Goal: Book appointment/travel/reservation

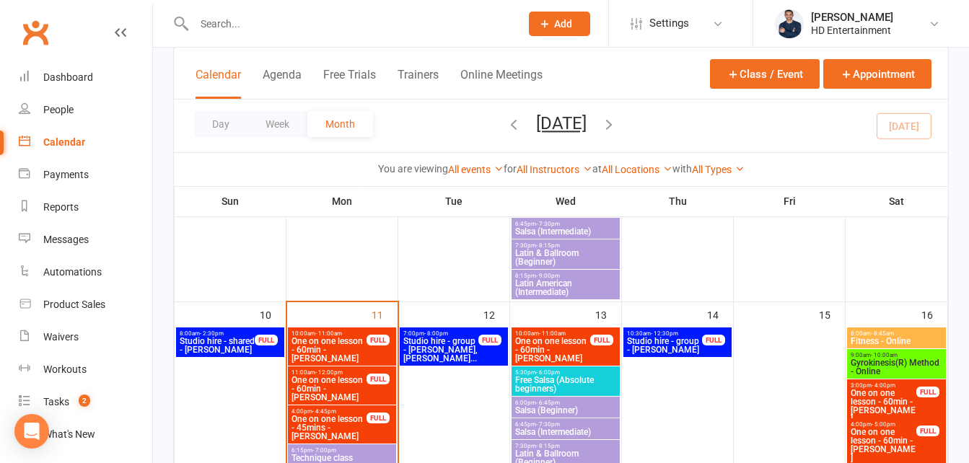
scroll to position [793, 0]
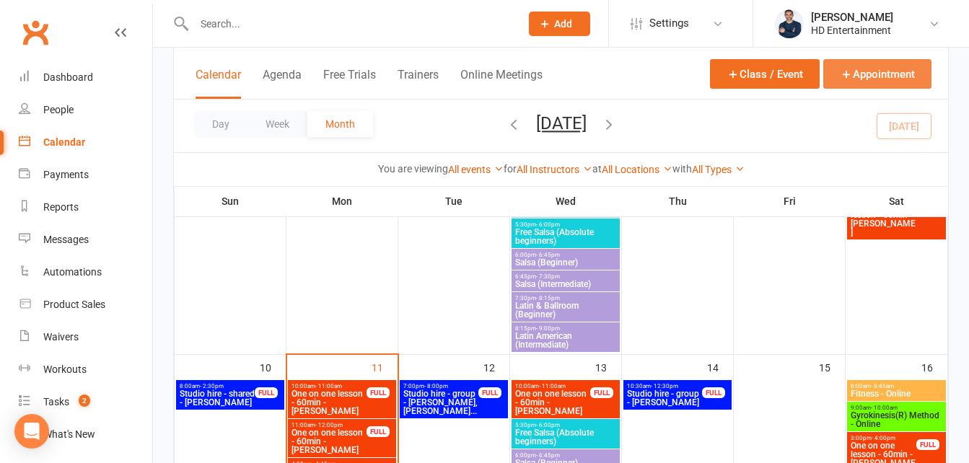
click at [860, 76] on button "Appointment" at bounding box center [877, 74] width 108 height 30
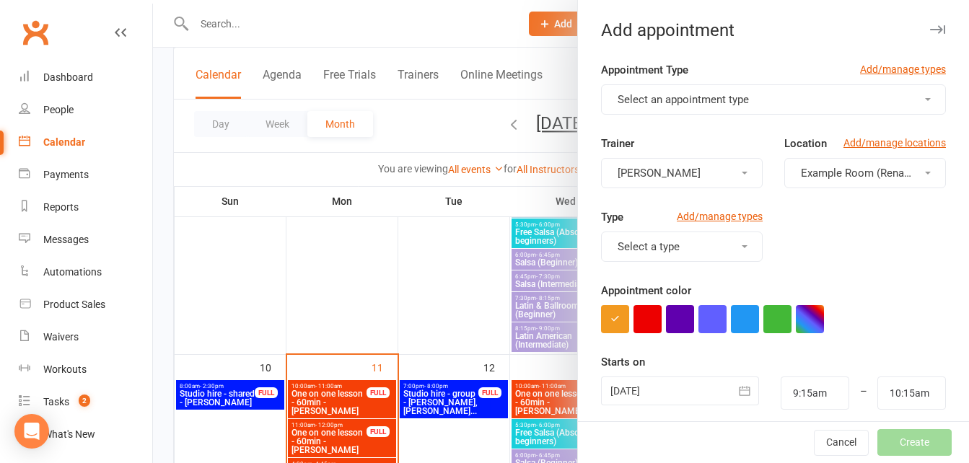
click at [709, 99] on span "Select an appointment type" at bounding box center [682, 99] width 131 height 13
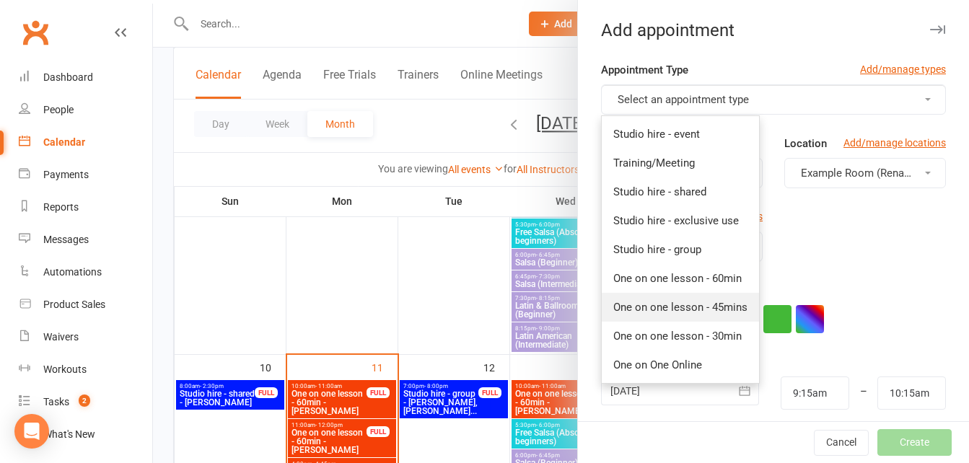
click at [693, 305] on span "One on one lesson - 45mins" at bounding box center [680, 307] width 134 height 13
type input "10:00am"
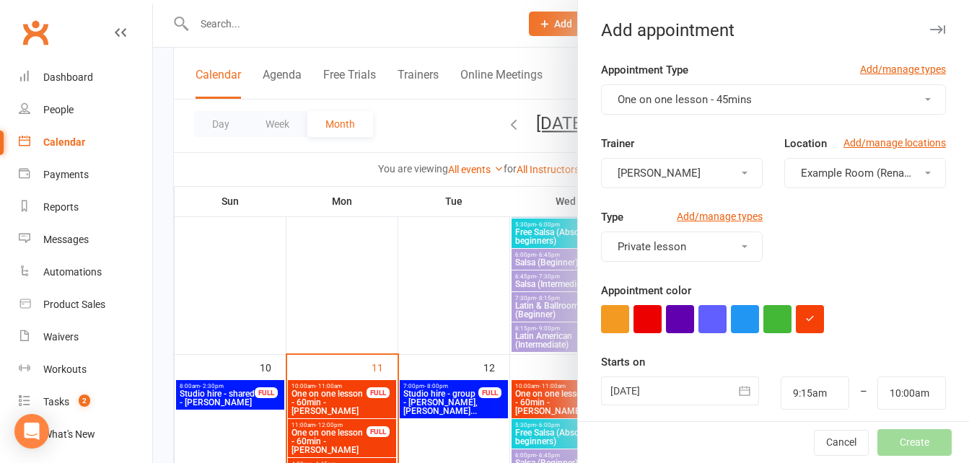
click at [822, 168] on span "Example Room (Rename me!)" at bounding box center [872, 173] width 143 height 13
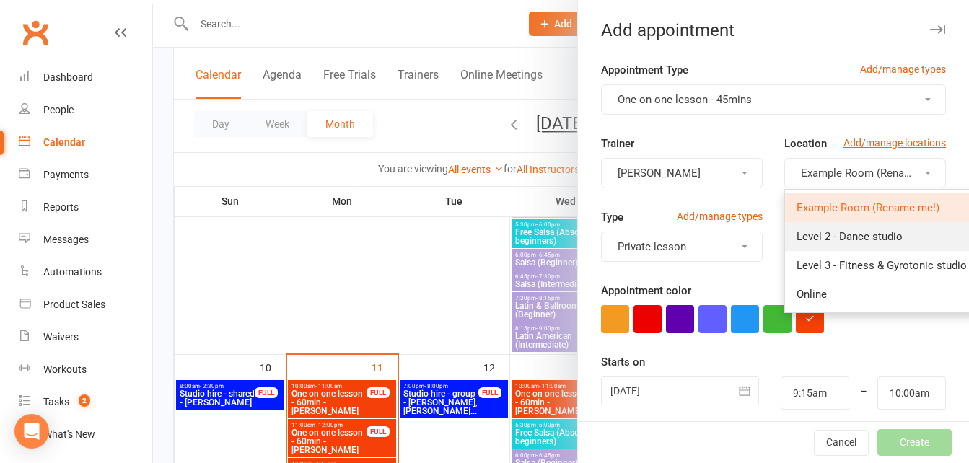
click at [805, 244] on link "Level 2 - Dance studio" at bounding box center [881, 236] width 193 height 29
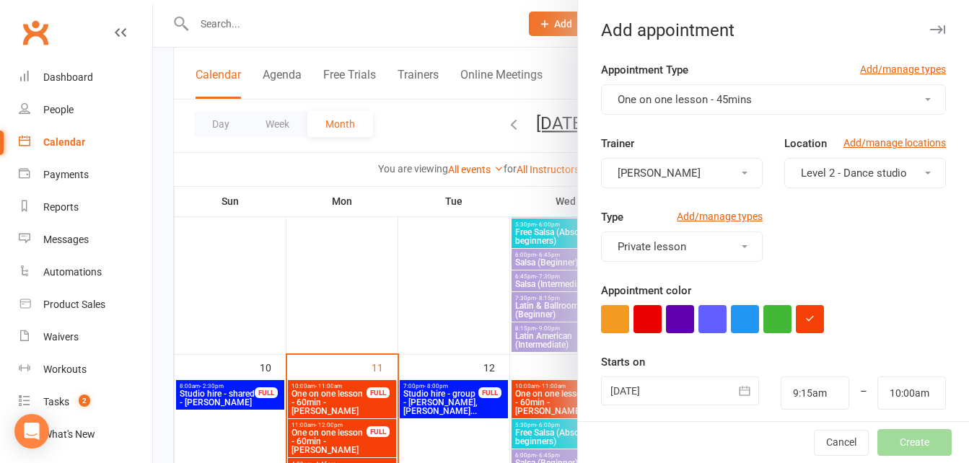
click at [625, 398] on div at bounding box center [680, 390] width 158 height 29
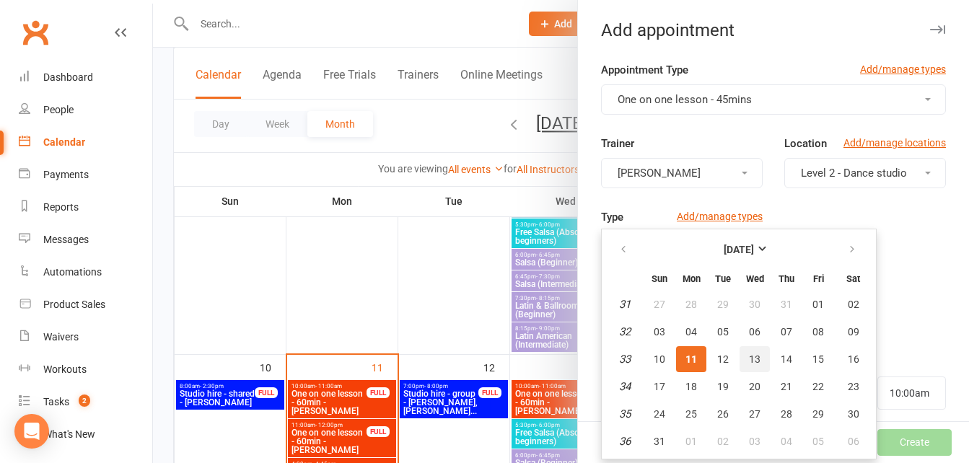
click at [757, 365] on button "13" at bounding box center [754, 359] width 30 height 26
type input "[DATE]"
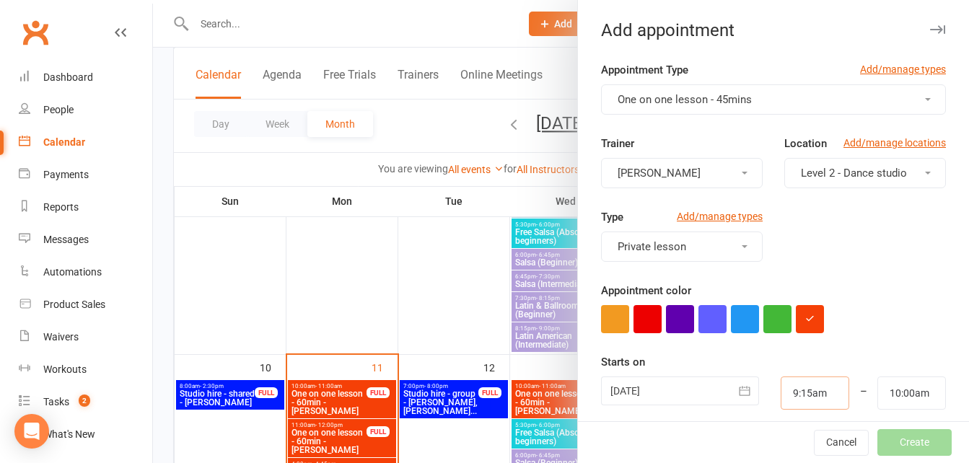
click at [789, 388] on input "9:15am" at bounding box center [814, 392] width 69 height 33
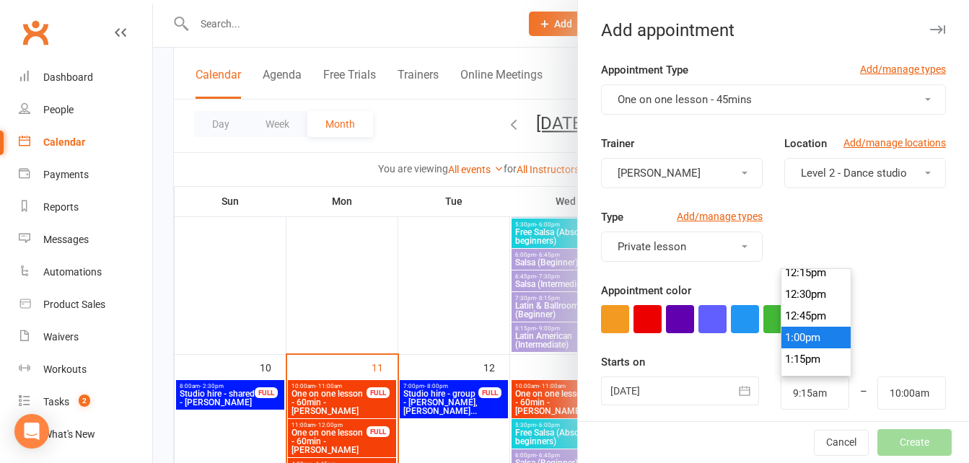
type input "1:00pm"
click at [795, 327] on li "1:00pm" at bounding box center [815, 338] width 69 height 22
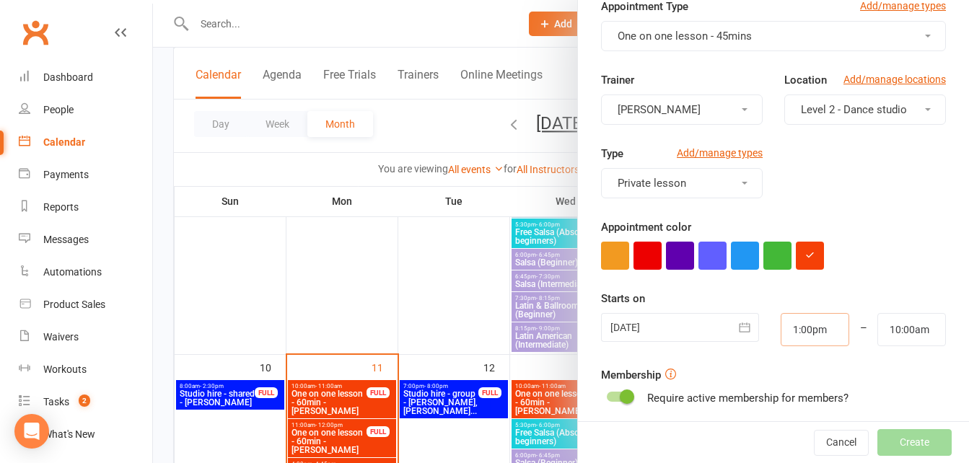
scroll to position [144, 0]
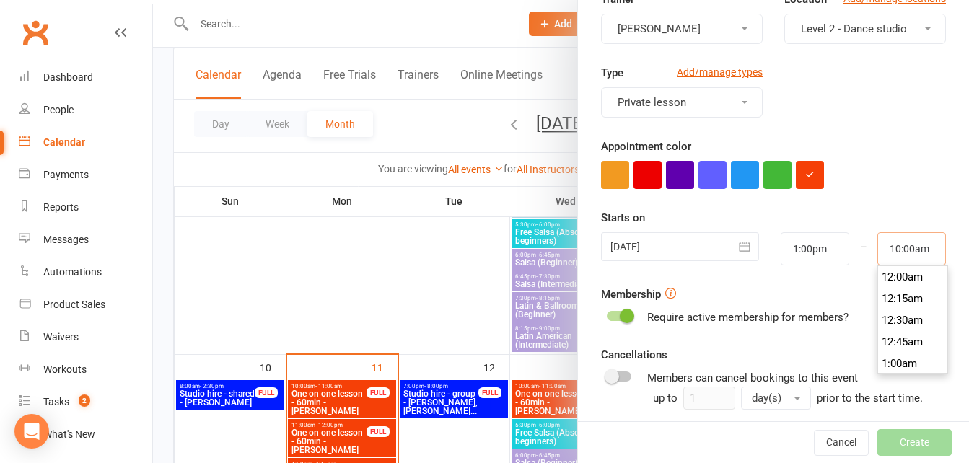
click at [886, 237] on input "10:00am" at bounding box center [911, 248] width 69 height 33
type input "1:45pm"
click at [884, 327] on li "1:45pm" at bounding box center [912, 335] width 69 height 22
click at [620, 321] on span at bounding box center [627, 316] width 14 height 14
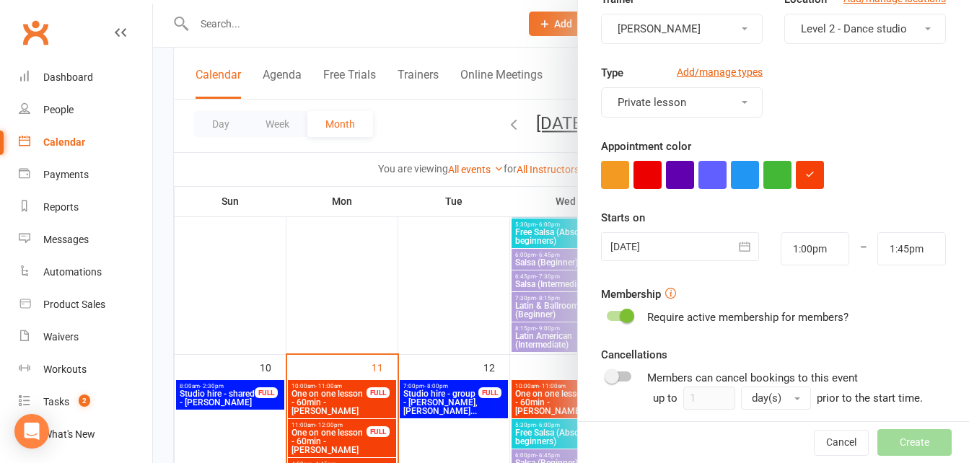
click at [607, 314] on input "checkbox" at bounding box center [607, 314] width 0 height 0
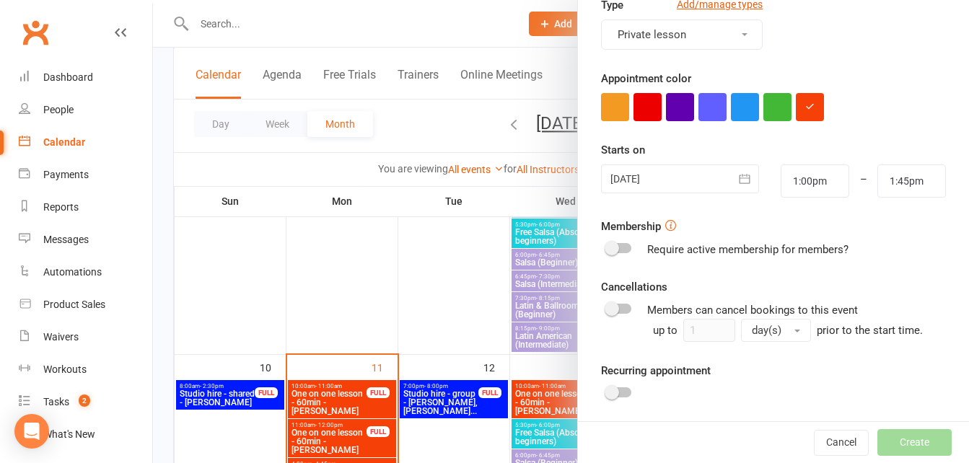
scroll to position [287, 0]
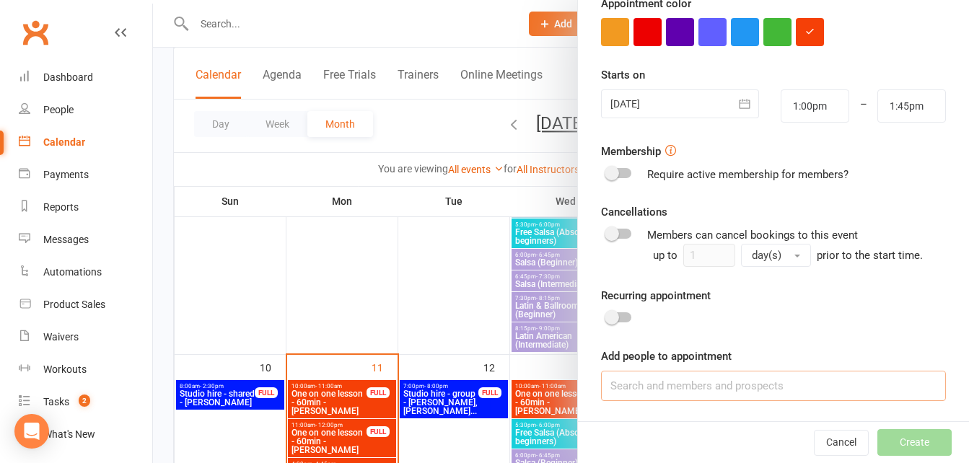
click at [676, 378] on input at bounding box center [773, 386] width 345 height 30
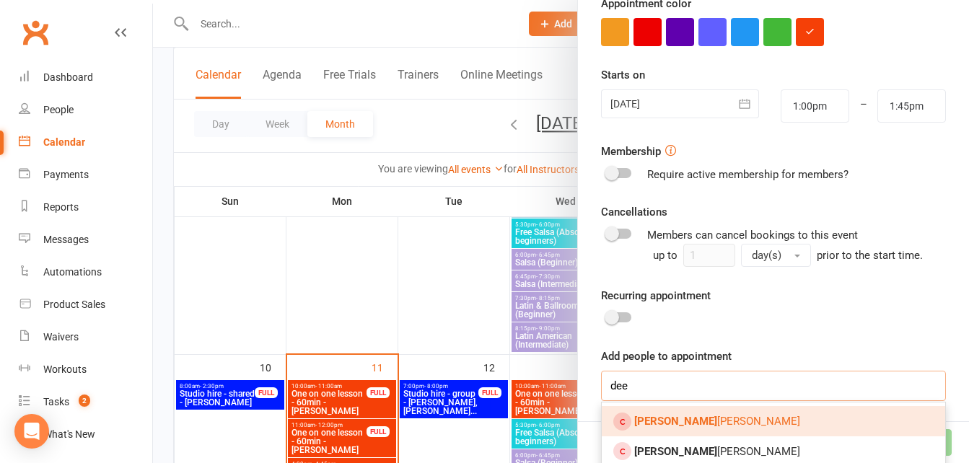
type input "dee"
click at [668, 418] on span "[PERSON_NAME]" at bounding box center [717, 421] width 166 height 13
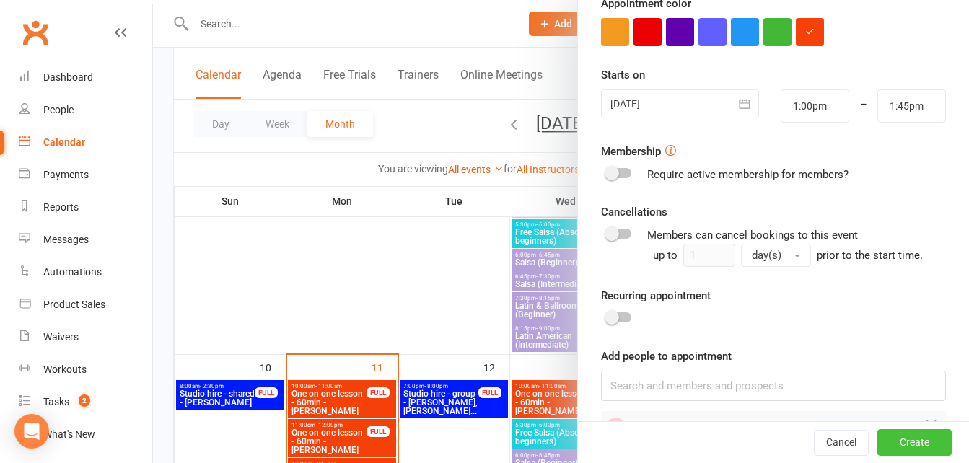
click at [877, 444] on button "Create" at bounding box center [914, 443] width 74 height 26
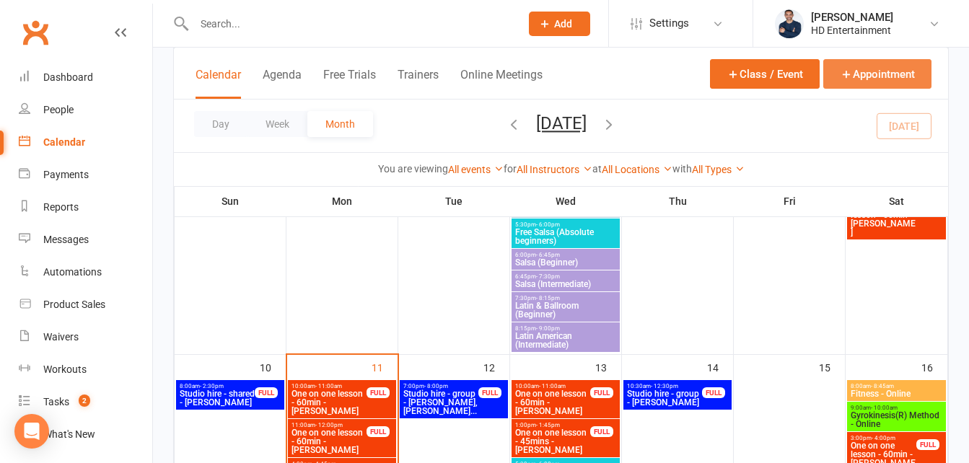
click at [899, 75] on button "Appointment" at bounding box center [877, 74] width 108 height 30
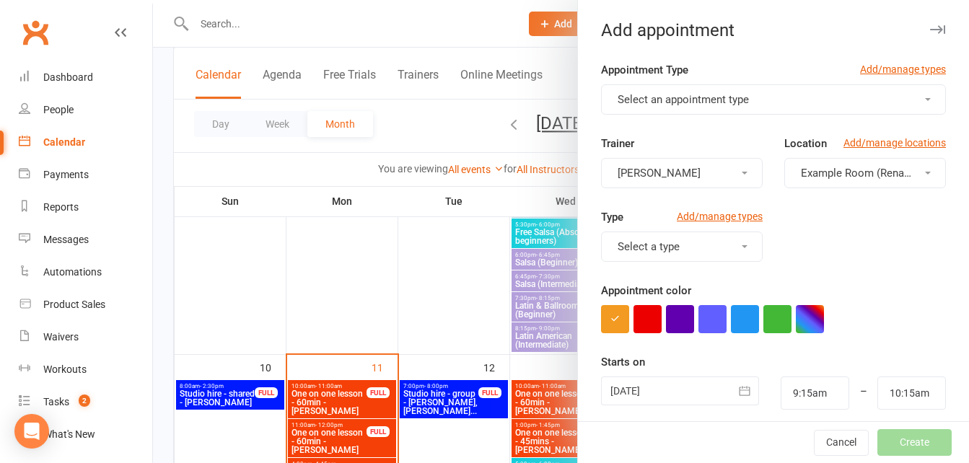
click at [739, 100] on span "Select an appointment type" at bounding box center [682, 99] width 131 height 13
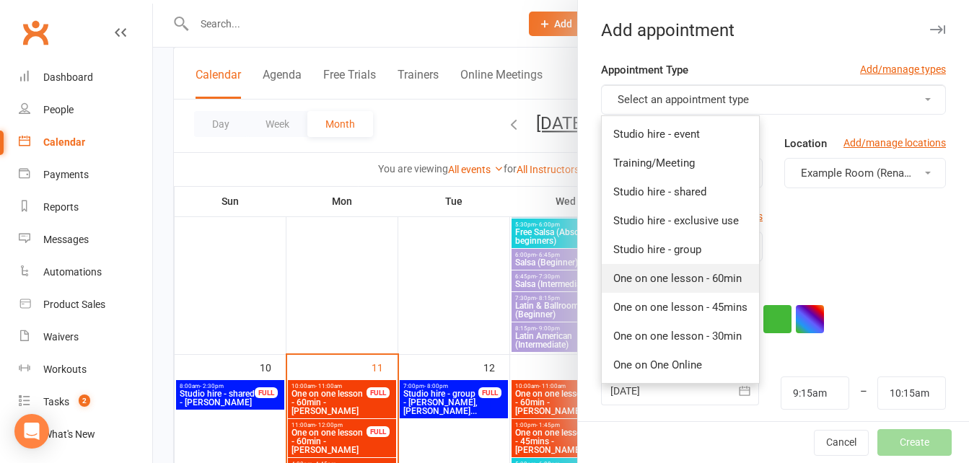
click at [725, 273] on span "One on one lesson - 60min" at bounding box center [677, 278] width 128 height 13
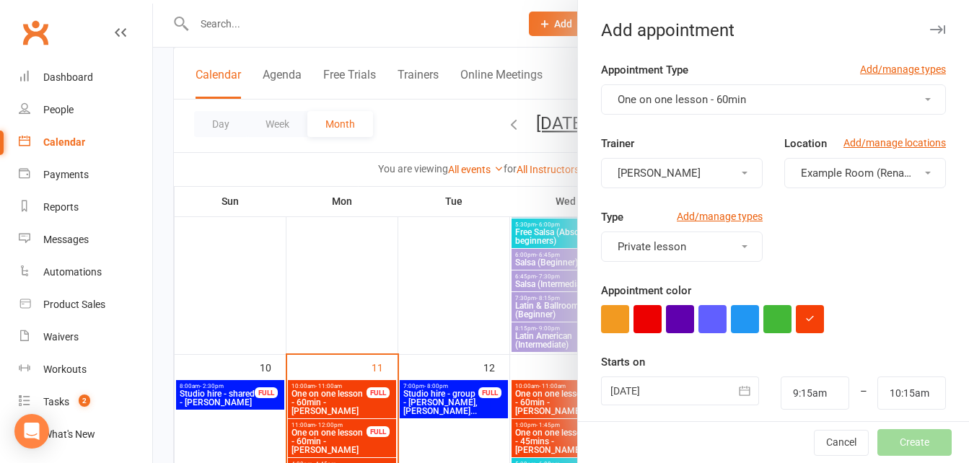
click at [801, 174] on span "Example Room (Rename me!)" at bounding box center [872, 173] width 143 height 13
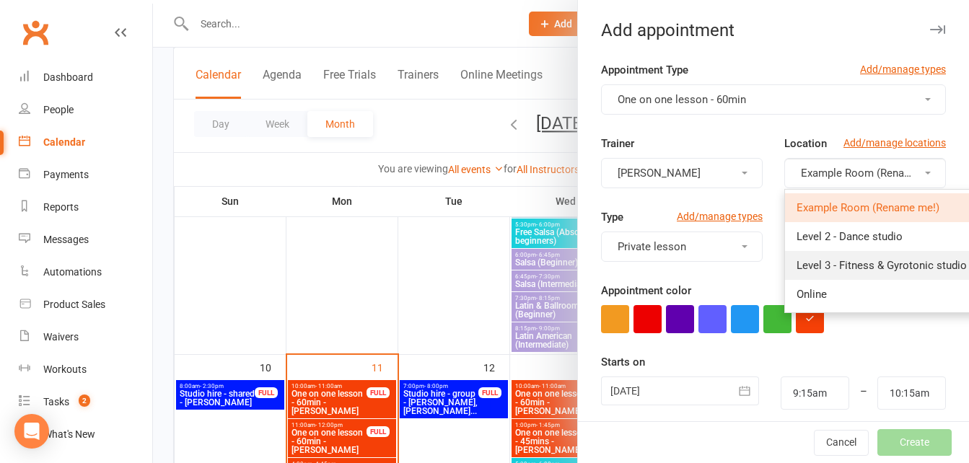
click at [802, 260] on span "Level 3 - Fitness & Gyrotonic studio" at bounding box center [881, 265] width 170 height 13
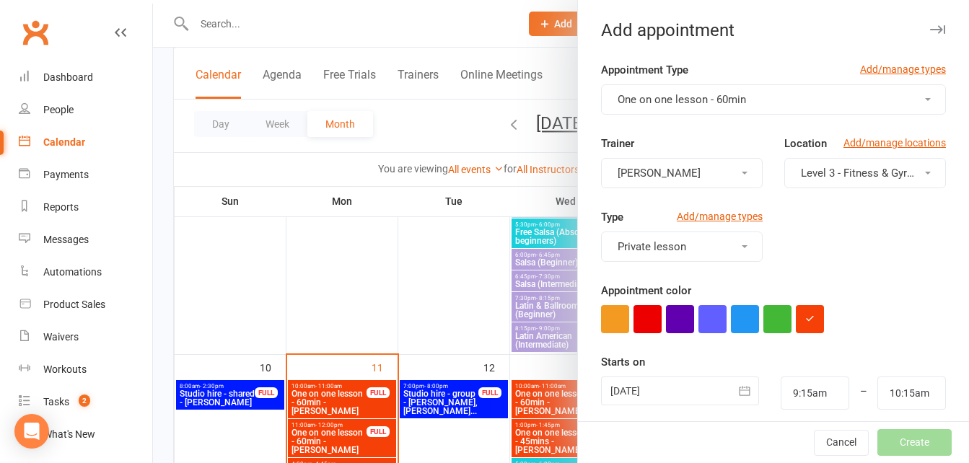
click at [663, 387] on div at bounding box center [680, 390] width 158 height 29
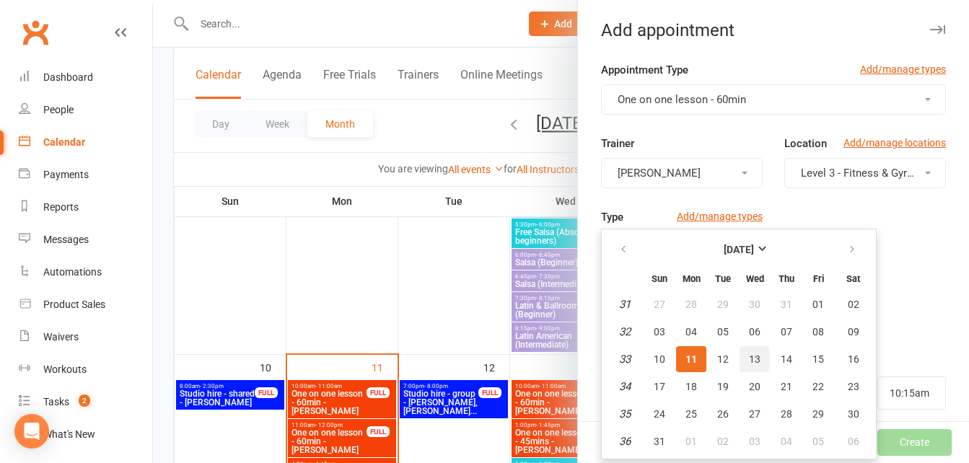
click at [751, 356] on span "13" at bounding box center [755, 359] width 12 height 12
type input "[DATE]"
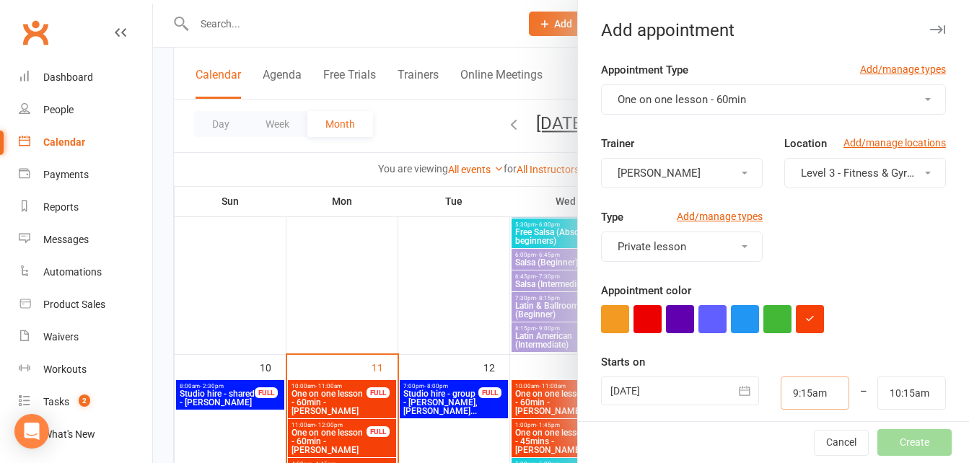
click at [785, 394] on input "9:15am" at bounding box center [814, 392] width 69 height 33
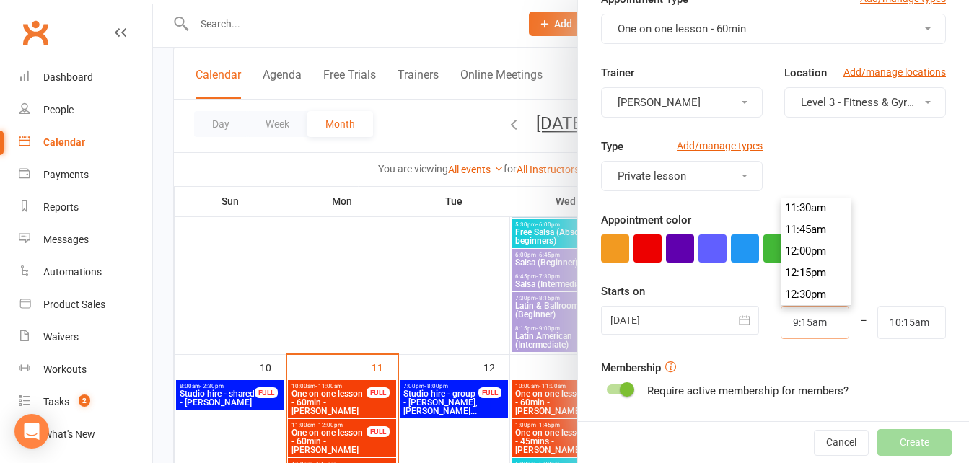
scroll to position [1212, 0]
type input "2:00pm"
type input "3:00pm"
click at [788, 206] on li "2:00pm" at bounding box center [815, 209] width 69 height 22
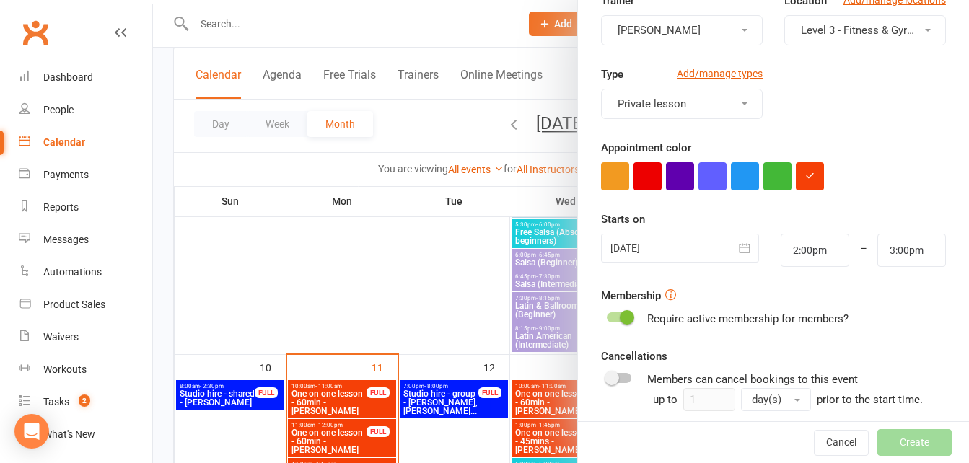
click at [622, 320] on span at bounding box center [627, 317] width 14 height 14
click at [607, 315] on input "checkbox" at bounding box center [607, 315] width 0 height 0
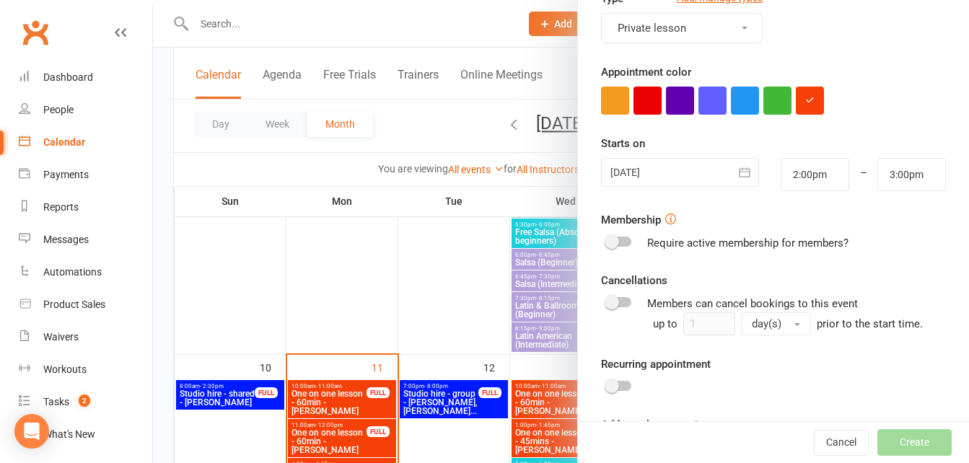
scroll to position [287, 0]
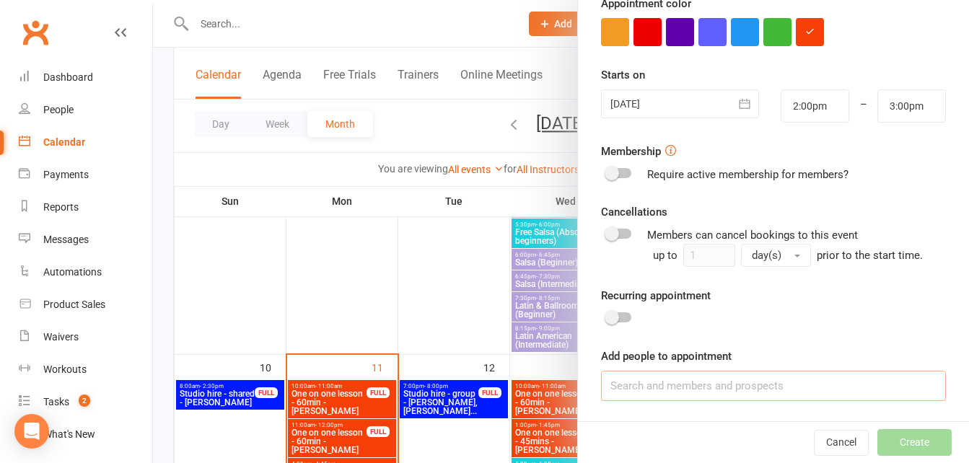
click at [653, 390] on input at bounding box center [773, 386] width 345 height 30
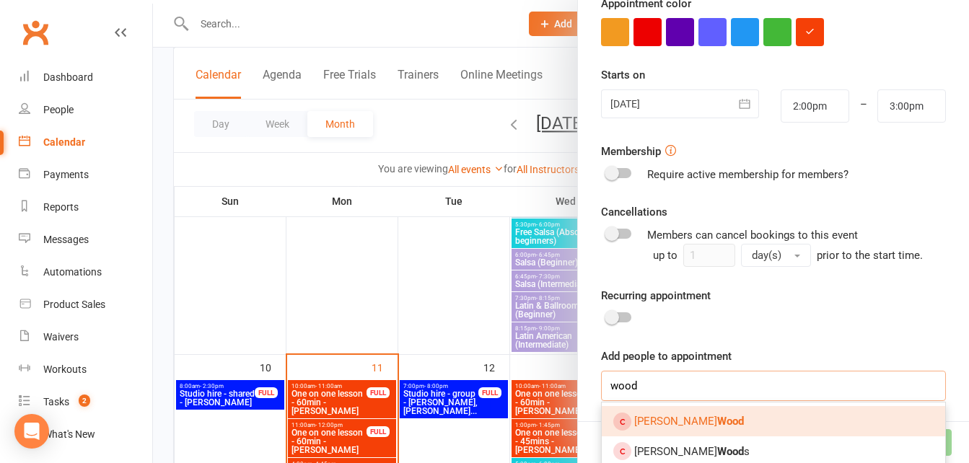
type input "wood"
click at [717, 418] on strong "Wood" at bounding box center [730, 421] width 27 height 13
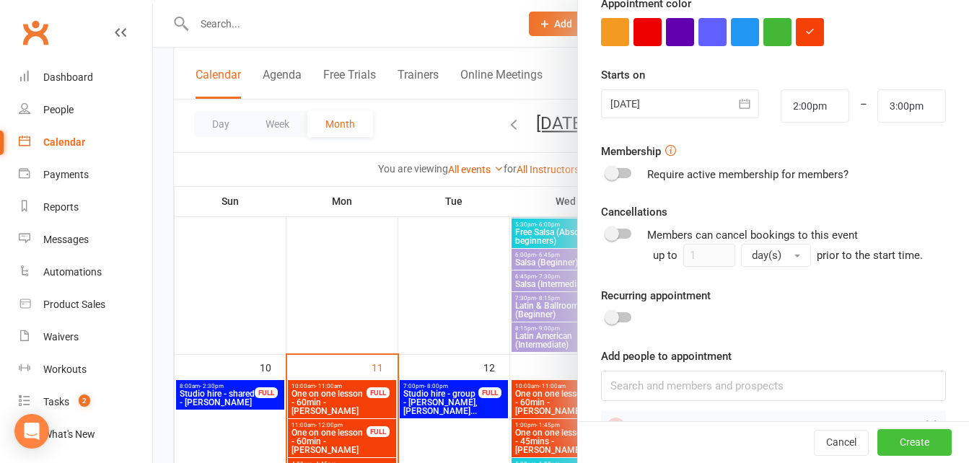
click at [877, 440] on button "Create" at bounding box center [914, 443] width 74 height 26
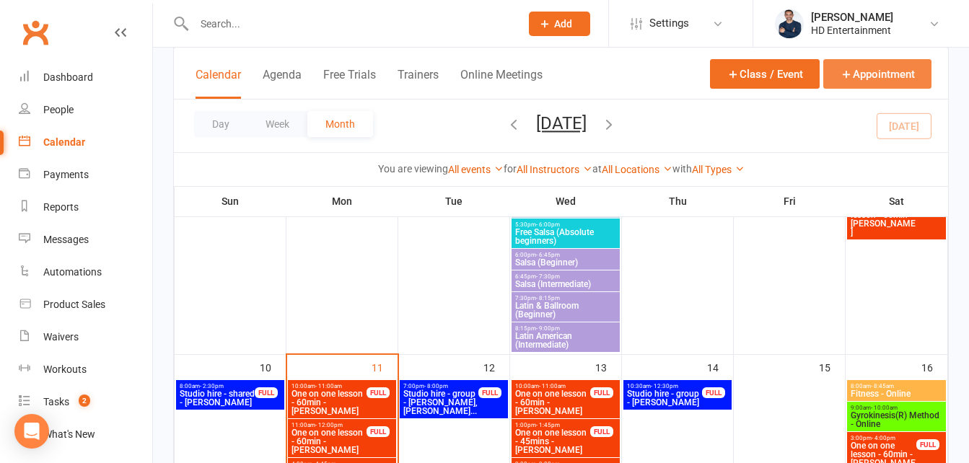
click at [896, 76] on button "Appointment" at bounding box center [877, 74] width 108 height 30
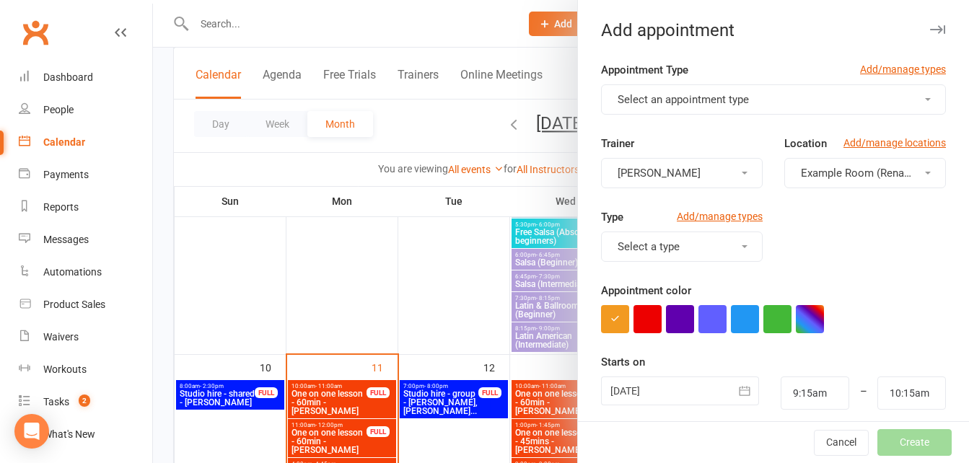
click at [720, 106] on button "Select an appointment type" at bounding box center [773, 99] width 345 height 30
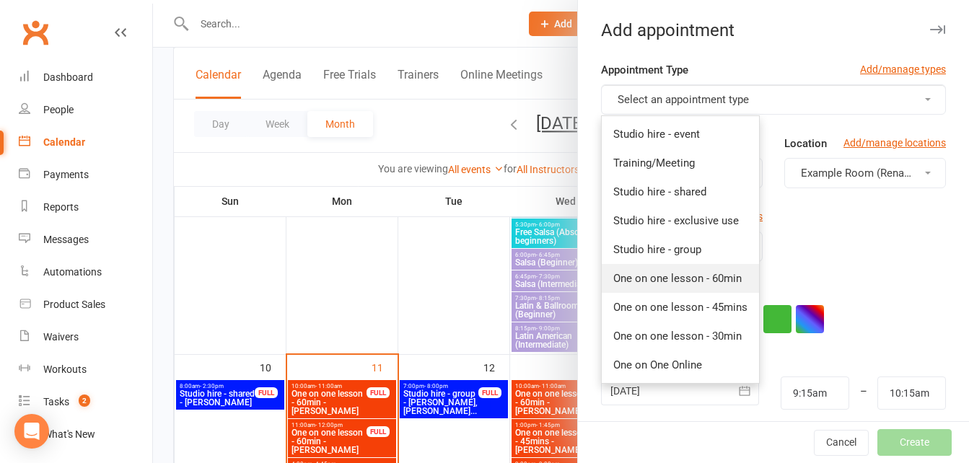
click at [687, 269] on link "One on one lesson - 60min" at bounding box center [679, 278] width 157 height 29
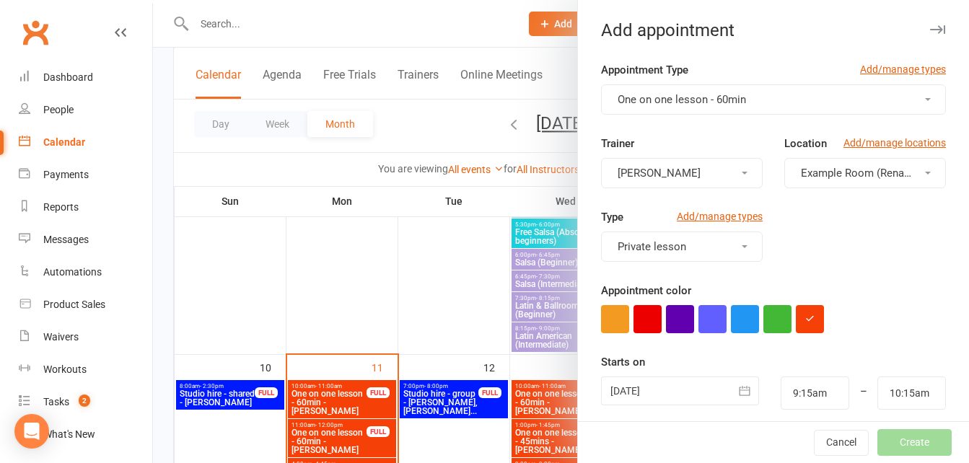
click at [837, 178] on span "Example Room (Rename me!)" at bounding box center [872, 173] width 143 height 13
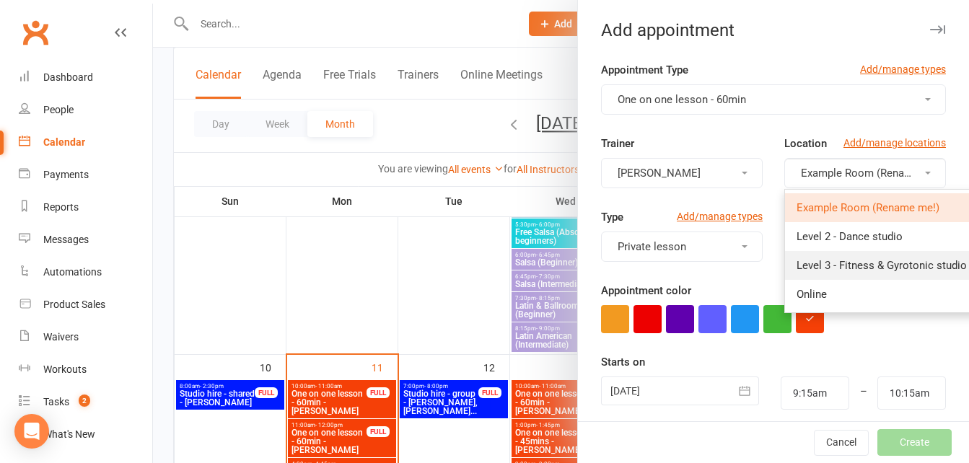
click at [808, 265] on span "Level 3 - Fitness & Gyrotonic studio" at bounding box center [881, 265] width 170 height 13
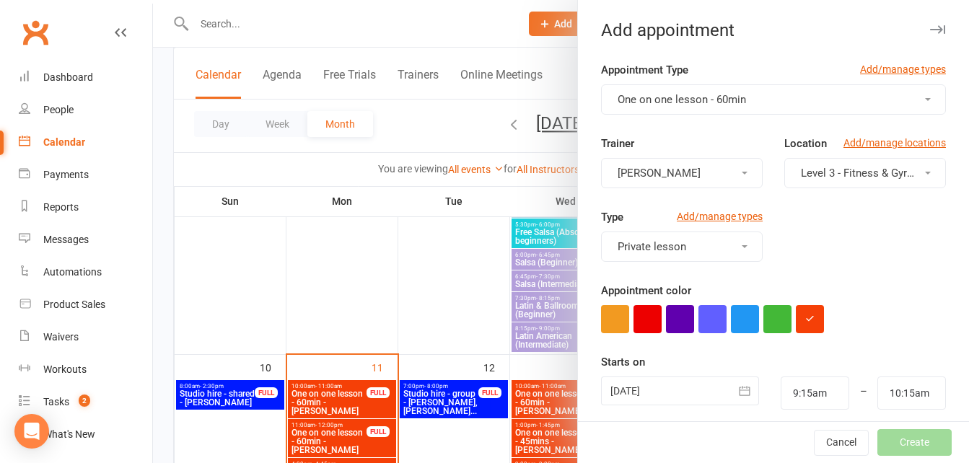
click at [643, 384] on div at bounding box center [680, 390] width 158 height 29
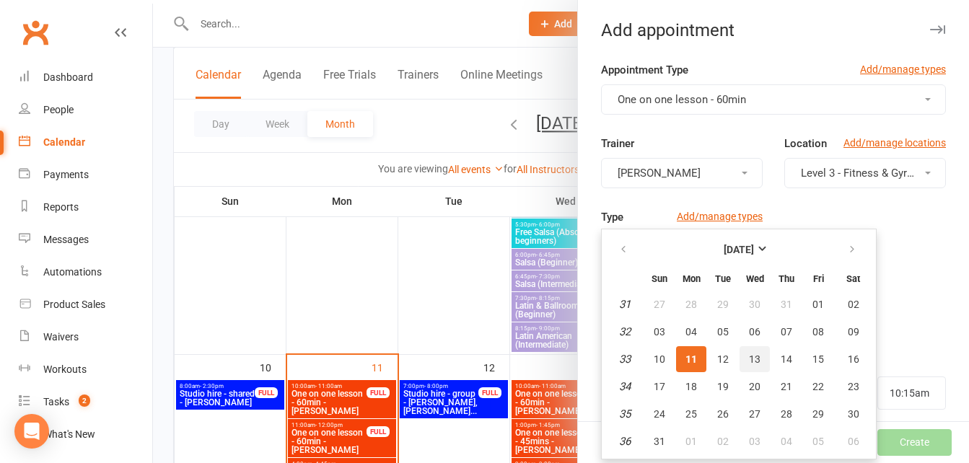
click at [749, 361] on span "13" at bounding box center [755, 359] width 12 height 12
type input "[DATE]"
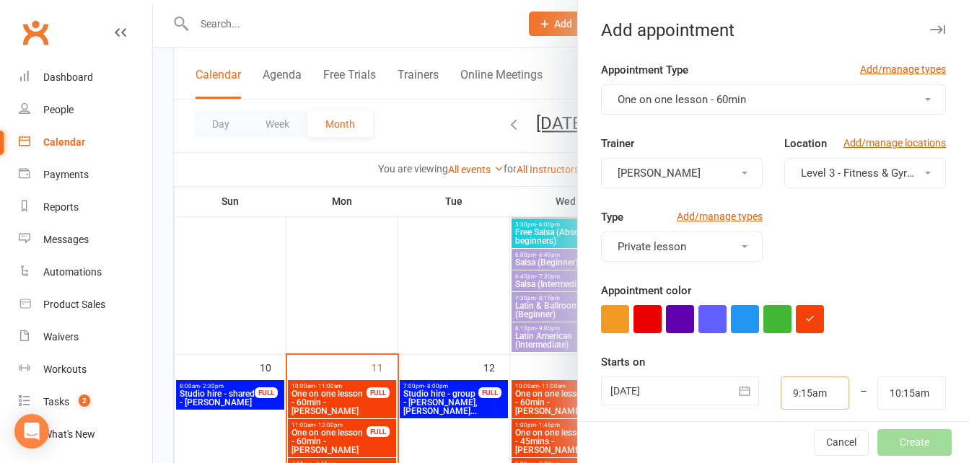
click at [798, 387] on input "9:15am" at bounding box center [814, 392] width 69 height 33
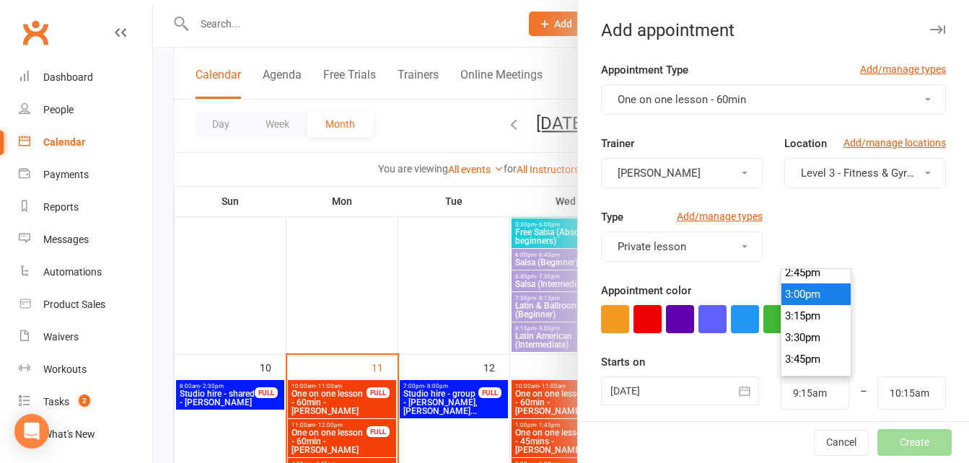
type input "3:00pm"
type input "4:00pm"
click at [791, 294] on li "3:00pm" at bounding box center [815, 294] width 69 height 22
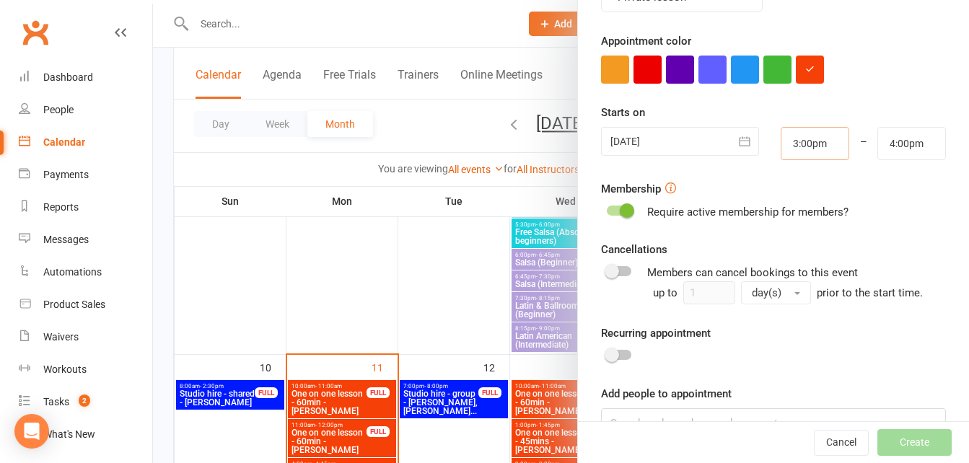
scroll to position [287, 0]
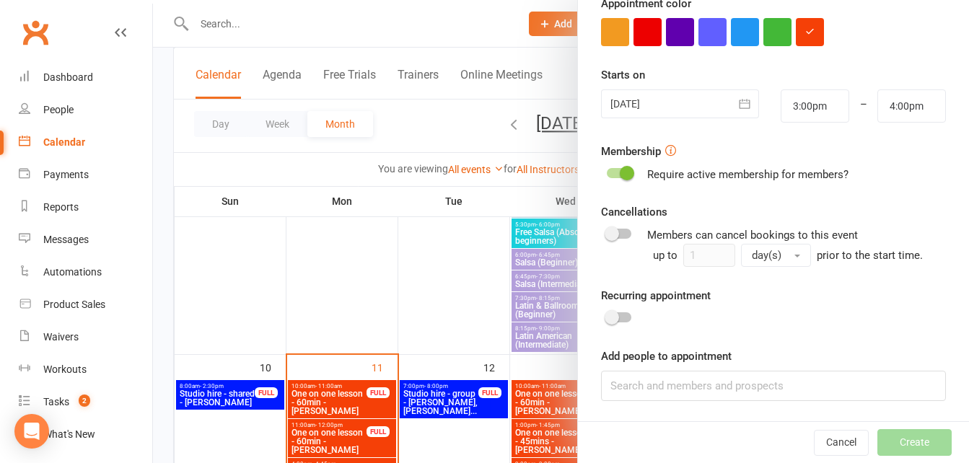
click at [627, 192] on form "Appointment Type Add/manage types One on one lesson - 60min Trainer [PERSON_NAM…" at bounding box center [773, 87] width 345 height 627
click at [620, 176] on span at bounding box center [627, 173] width 14 height 14
click at [607, 171] on input "checkbox" at bounding box center [607, 171] width 0 height 0
click at [664, 392] on input at bounding box center [773, 386] width 345 height 30
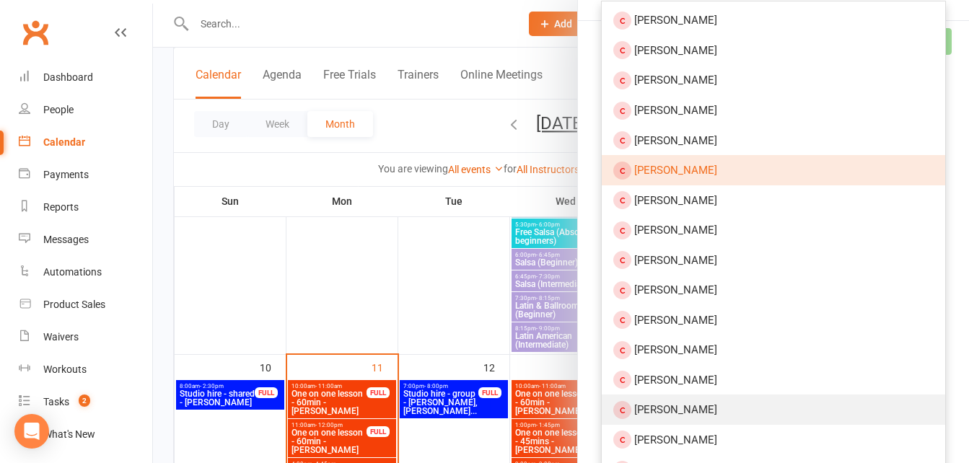
scroll to position [720, 0]
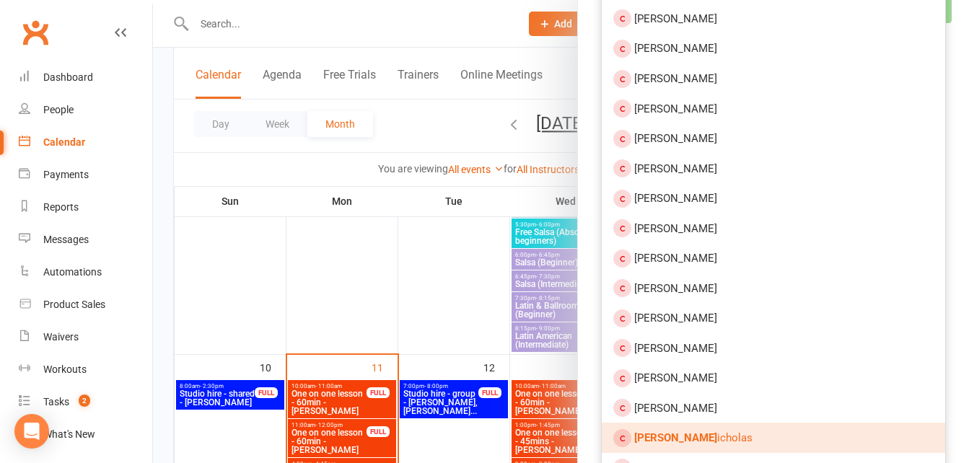
type input "[PERSON_NAME]"
click at [700, 436] on span "[PERSON_NAME]" at bounding box center [693, 437] width 118 height 13
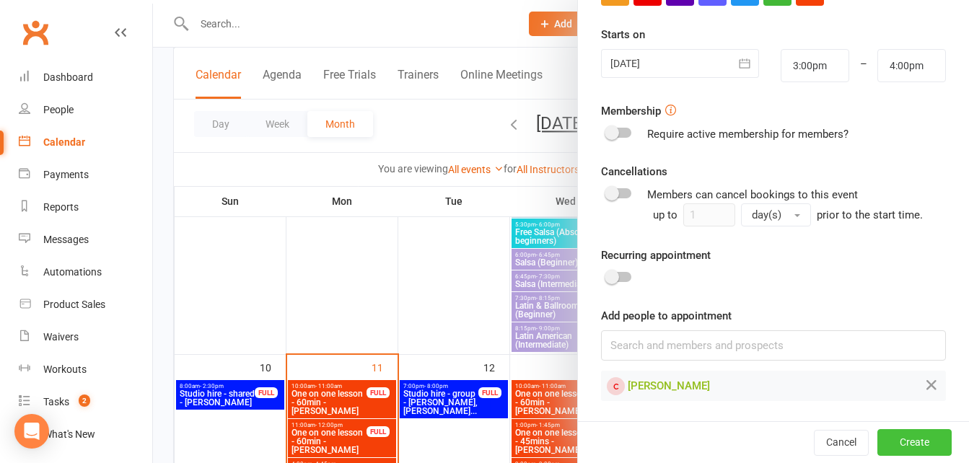
click at [877, 444] on button "Create" at bounding box center [914, 442] width 74 height 26
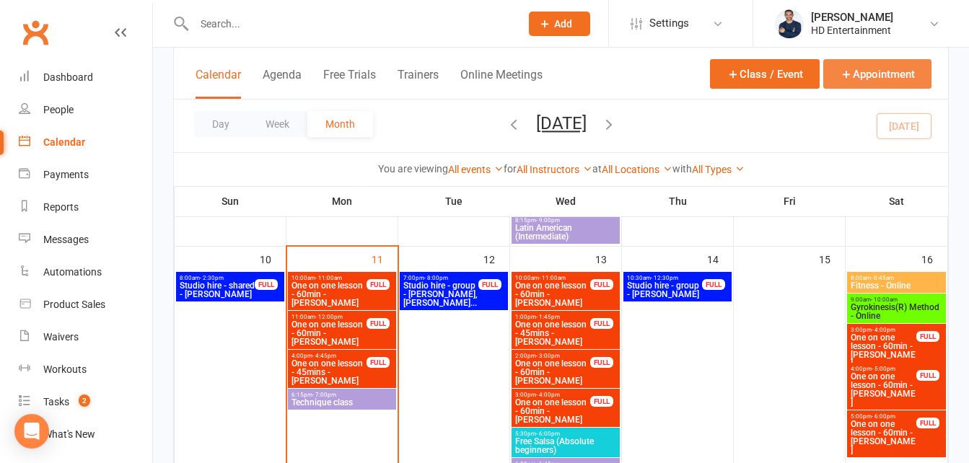
scroll to position [865, 0]
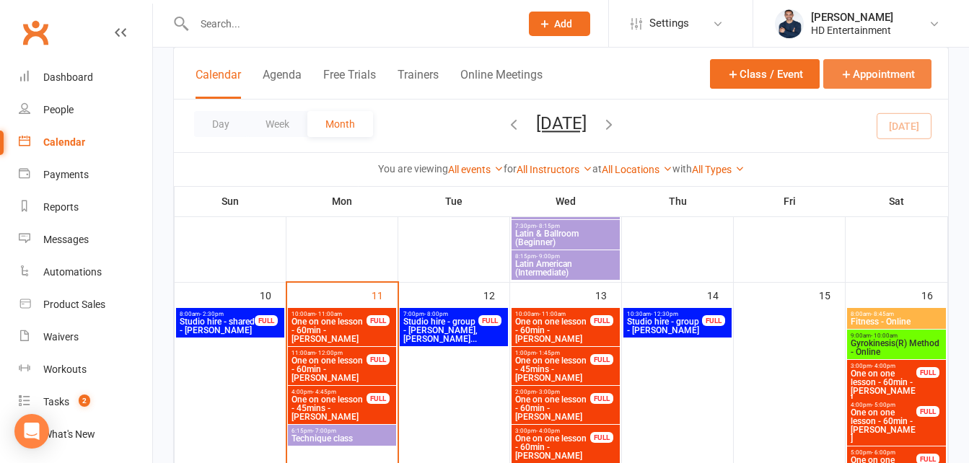
click at [865, 76] on button "Appointment" at bounding box center [877, 74] width 108 height 30
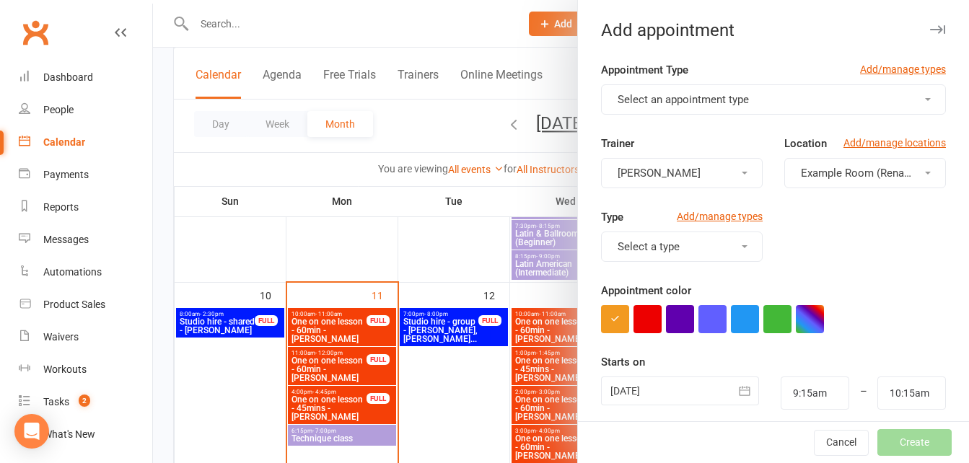
click at [793, 95] on button "Select an appointment type" at bounding box center [773, 99] width 345 height 30
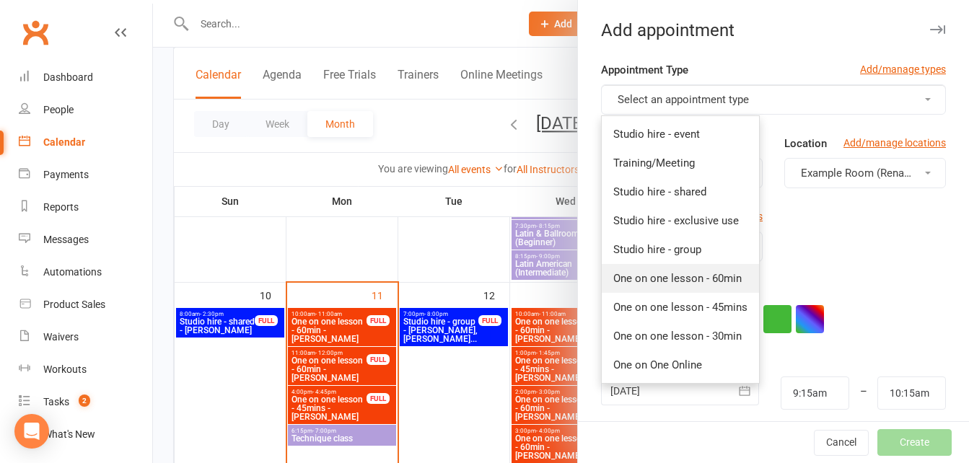
click at [698, 278] on span "One on one lesson - 60min" at bounding box center [677, 278] width 128 height 13
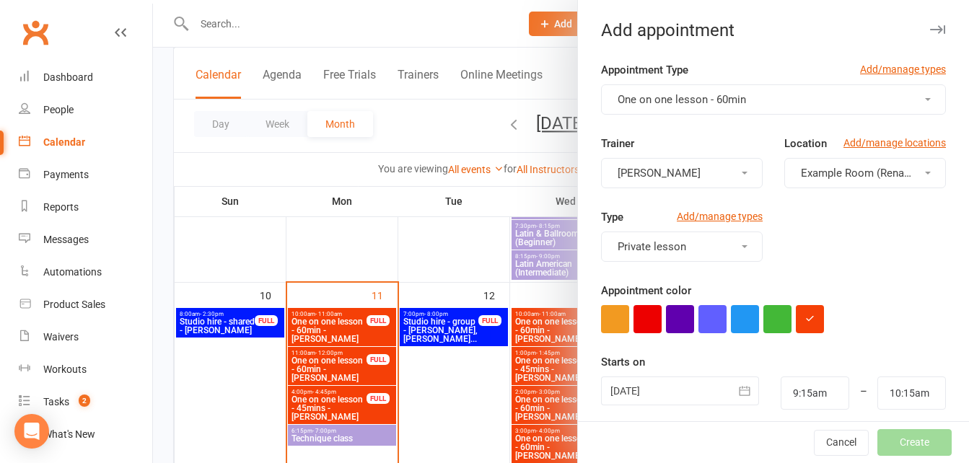
drag, startPoint x: 837, startPoint y: 159, endPoint x: 837, endPoint y: 168, distance: 9.4
click at [837, 159] on button "Example Room (Rename me!)" at bounding box center [865, 173] width 162 height 30
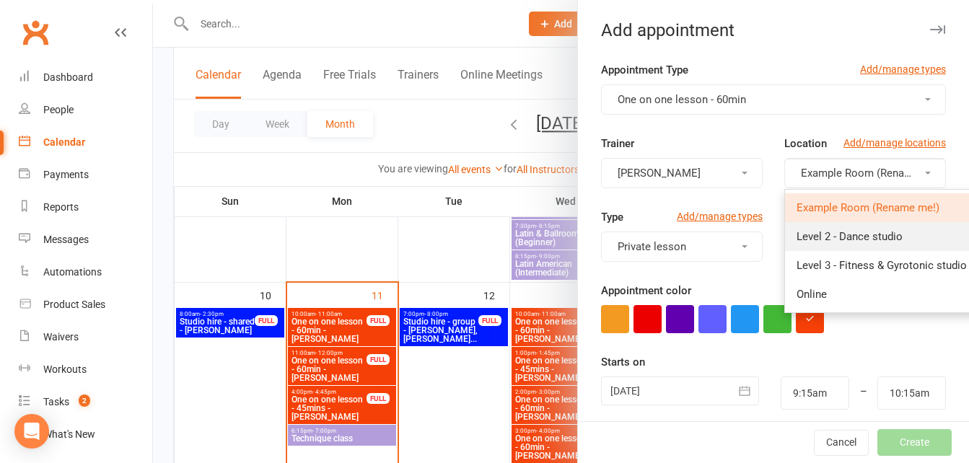
click at [836, 226] on link "Level 2 - Dance studio" at bounding box center [881, 236] width 193 height 29
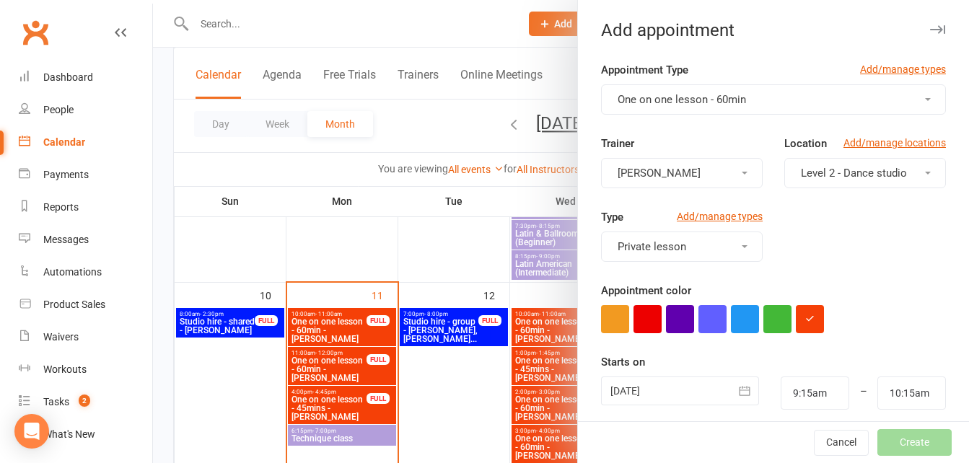
click at [653, 392] on div at bounding box center [680, 390] width 158 height 29
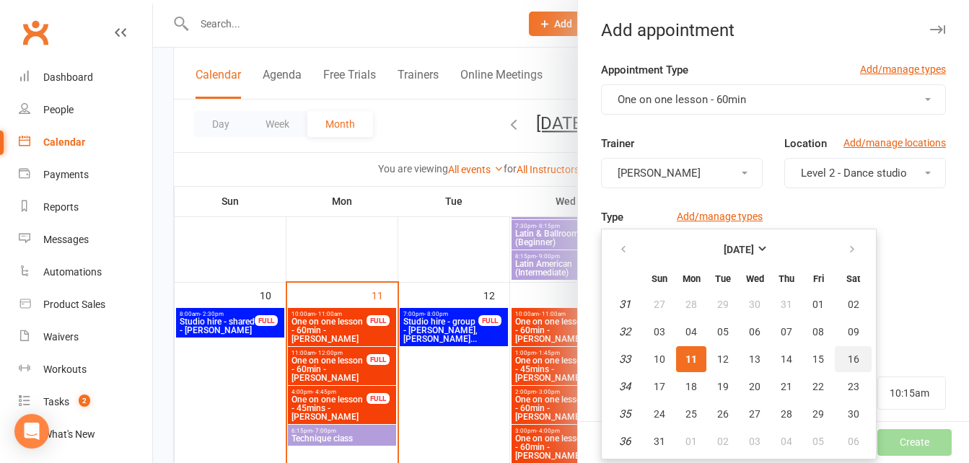
click at [855, 355] on button "16" at bounding box center [852, 359] width 37 height 26
type input "[DATE]"
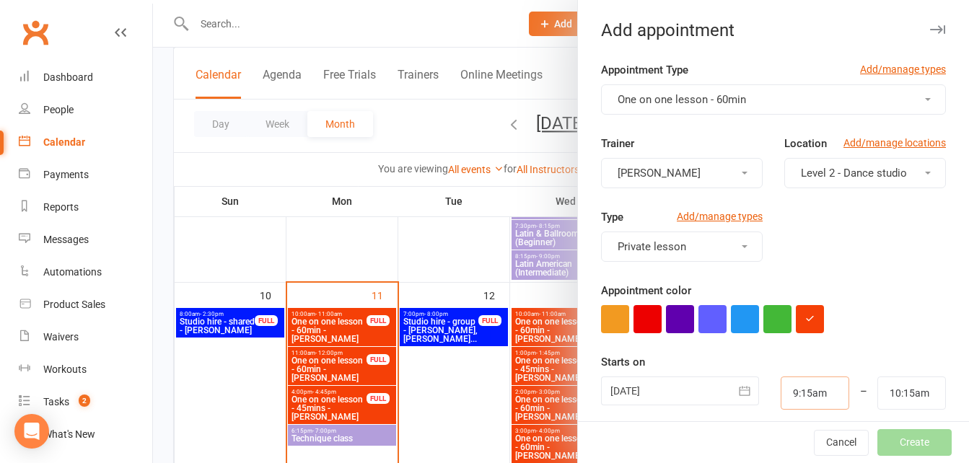
click at [801, 390] on input "9:15am" at bounding box center [814, 392] width 69 height 33
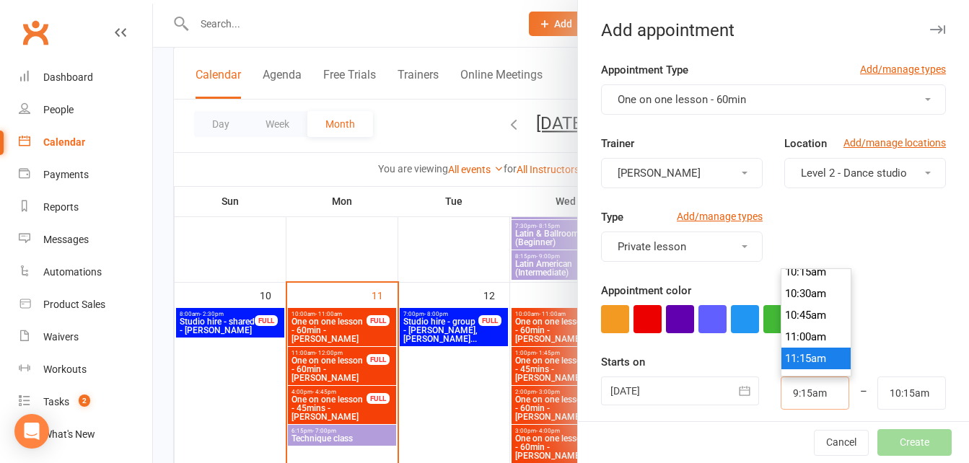
scroll to position [923, 0]
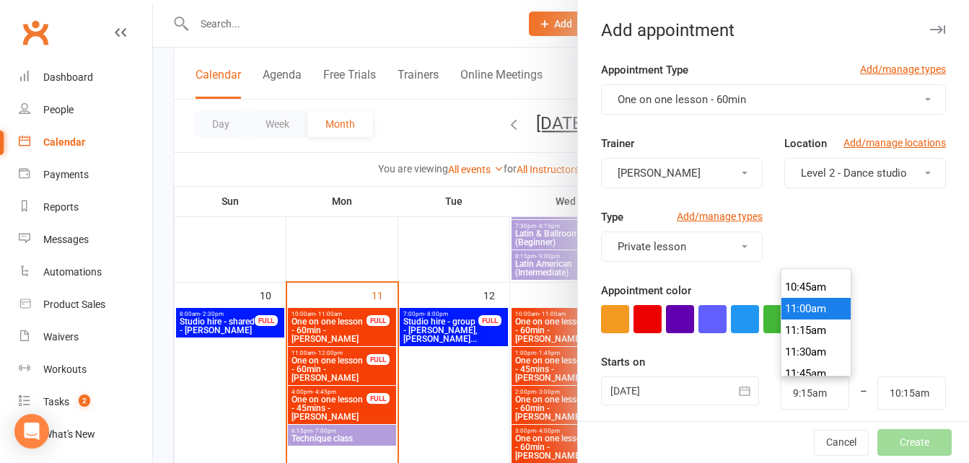
type input "11:00am"
type input "12:00pm"
click at [788, 310] on li "11:00am" at bounding box center [815, 309] width 69 height 22
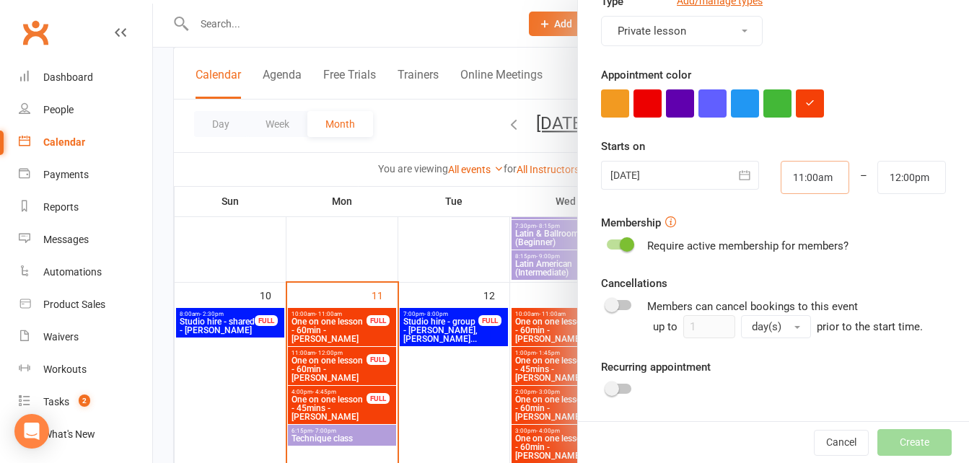
scroll to position [216, 0]
click at [620, 246] on span at bounding box center [627, 244] width 14 height 14
click at [607, 242] on input "checkbox" at bounding box center [607, 242] width 0 height 0
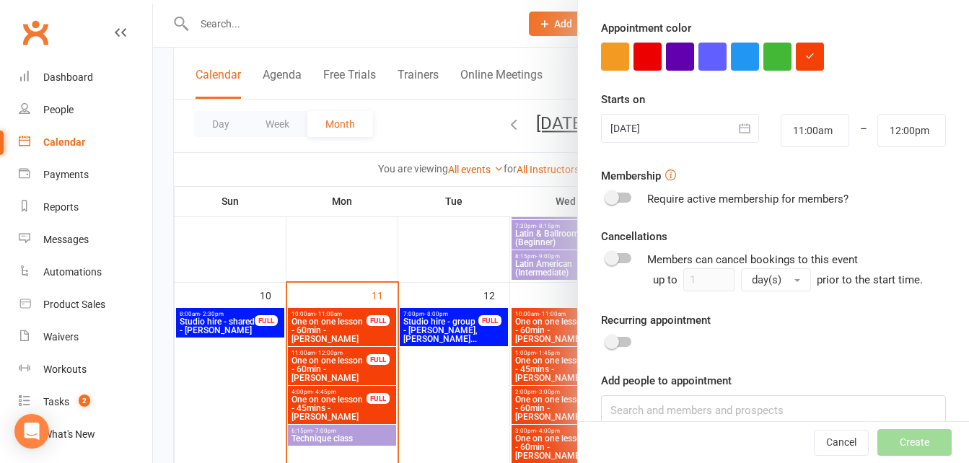
scroll to position [287, 0]
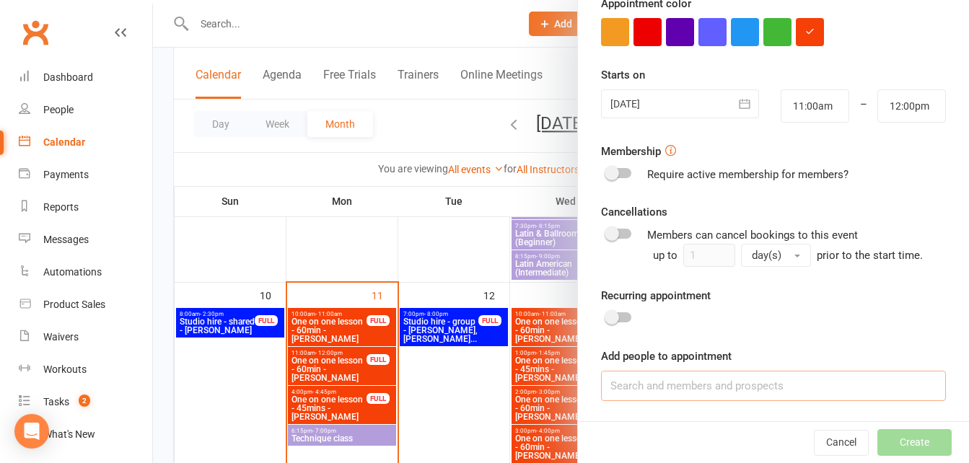
click at [680, 389] on input at bounding box center [773, 386] width 345 height 30
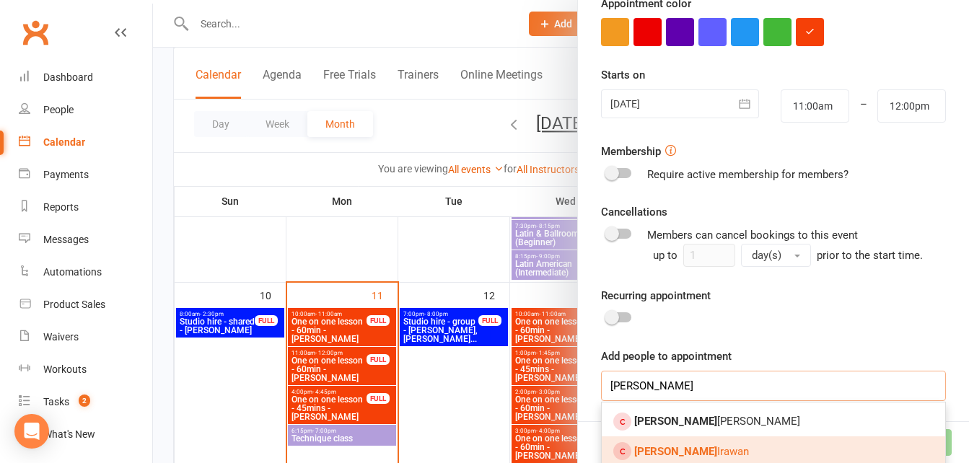
type input "[PERSON_NAME]"
click at [679, 445] on span "[PERSON_NAME]" at bounding box center [691, 451] width 115 height 13
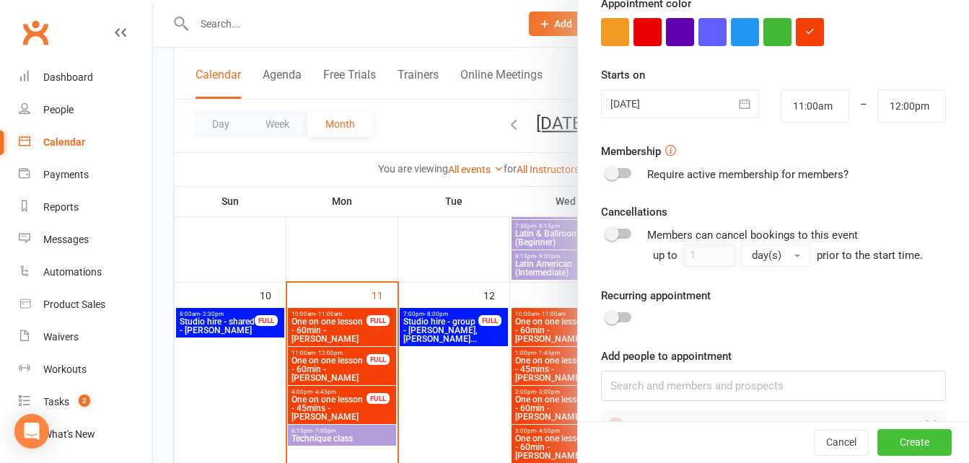
click at [877, 441] on button "Create" at bounding box center [914, 443] width 74 height 26
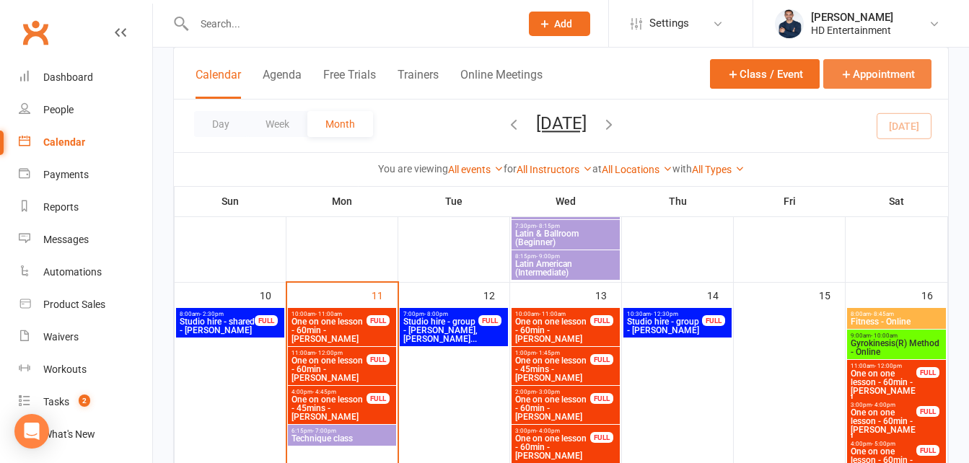
click at [866, 75] on button "Appointment" at bounding box center [877, 74] width 108 height 30
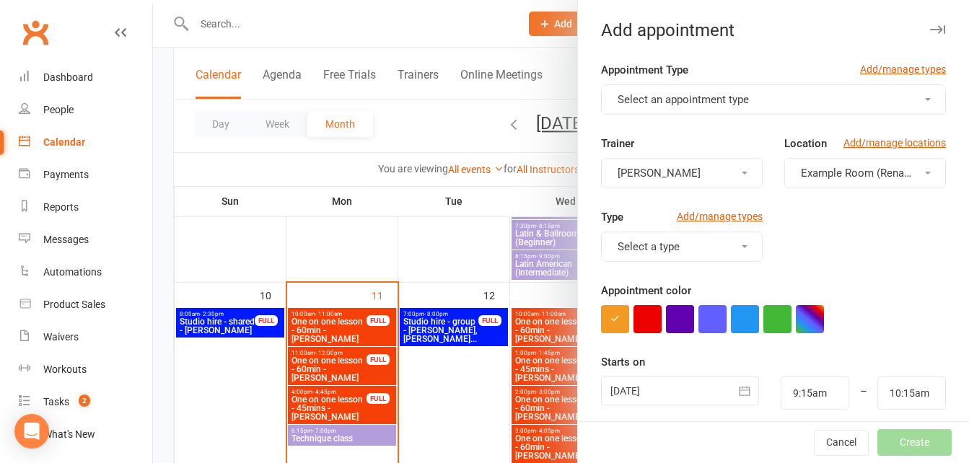
click at [803, 92] on button "Select an appointment type" at bounding box center [773, 99] width 345 height 30
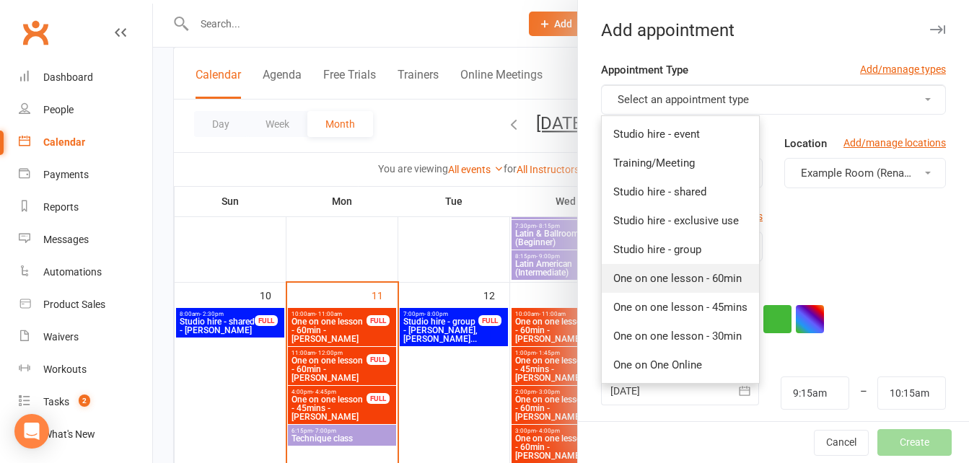
click at [708, 271] on link "One on one lesson - 60min" at bounding box center [679, 278] width 157 height 29
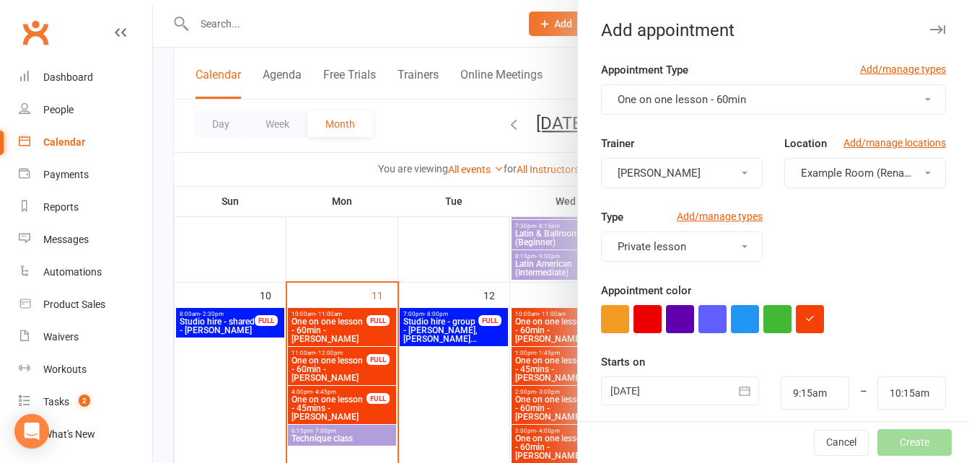
click at [802, 169] on span "Example Room (Rename me!)" at bounding box center [872, 173] width 143 height 13
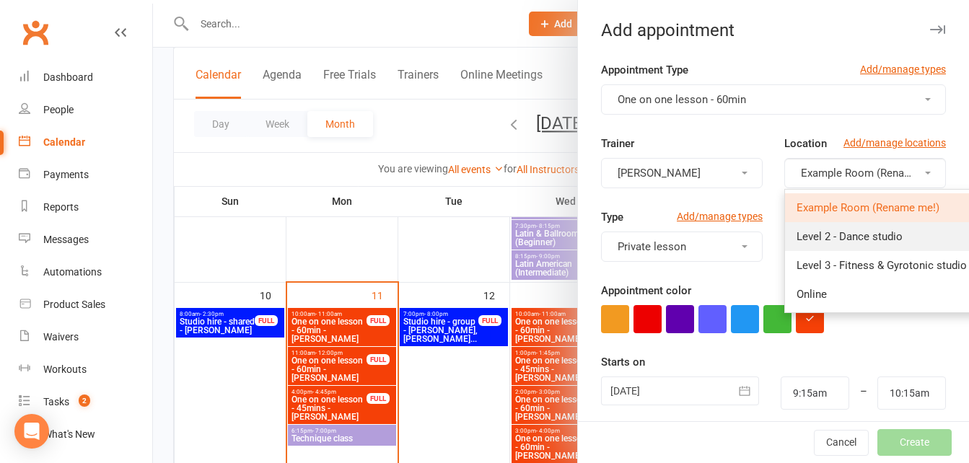
click at [822, 235] on span "Level 2 - Dance studio" at bounding box center [849, 236] width 106 height 13
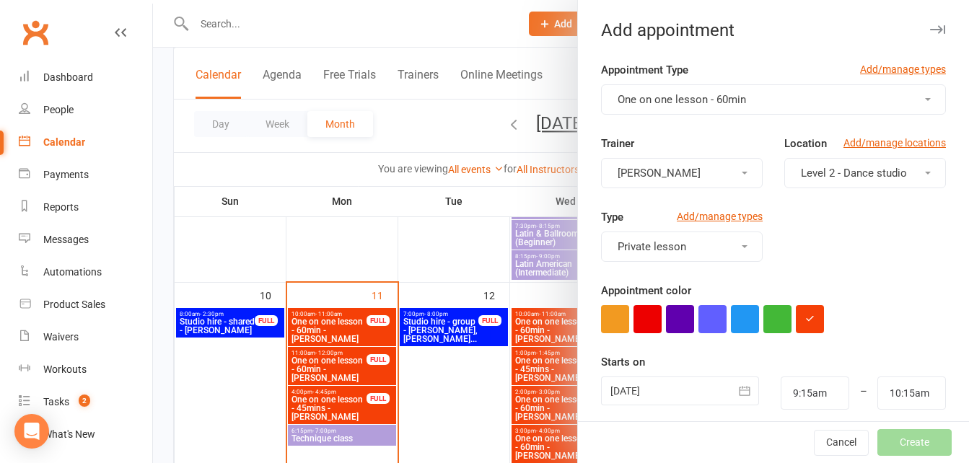
click at [661, 387] on div at bounding box center [680, 390] width 158 height 29
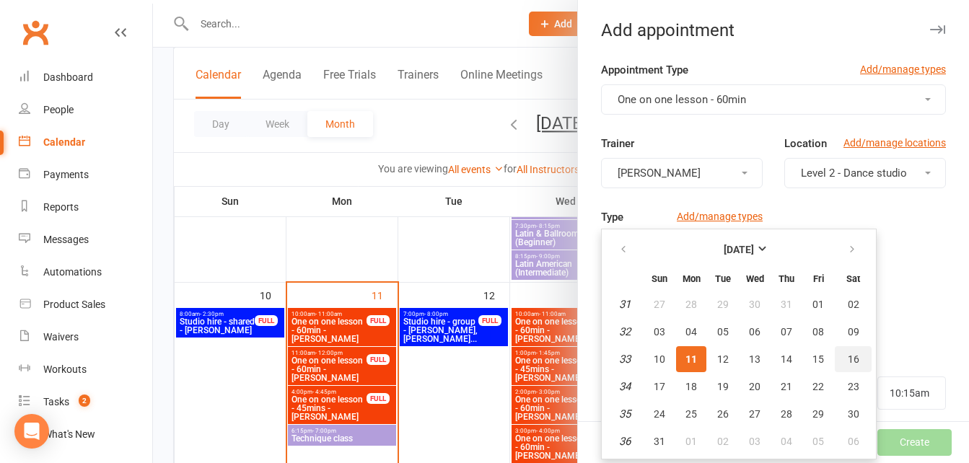
click at [853, 355] on button "16" at bounding box center [852, 359] width 37 height 26
type input "[DATE]"
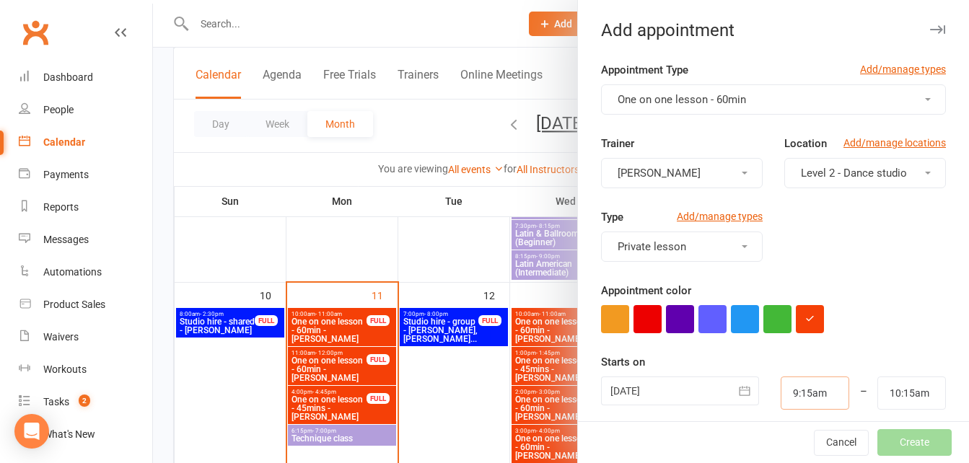
click at [782, 394] on input "9:15am" at bounding box center [814, 392] width 69 height 33
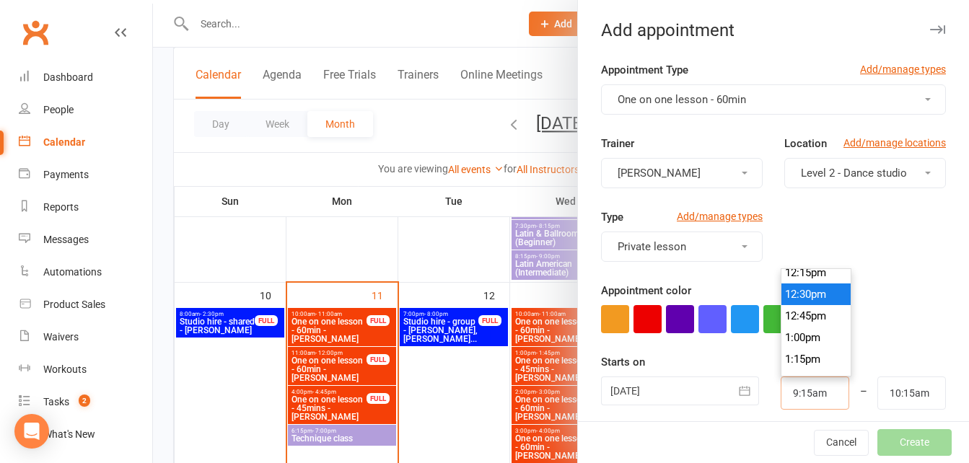
scroll to position [995, 0]
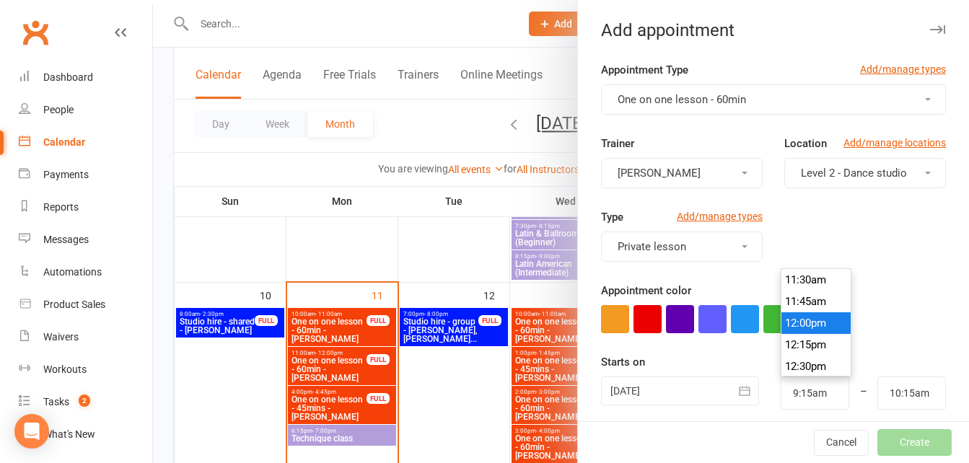
type input "12:00pm"
type input "1:00pm"
click at [802, 319] on li "12:00pm" at bounding box center [815, 323] width 69 height 22
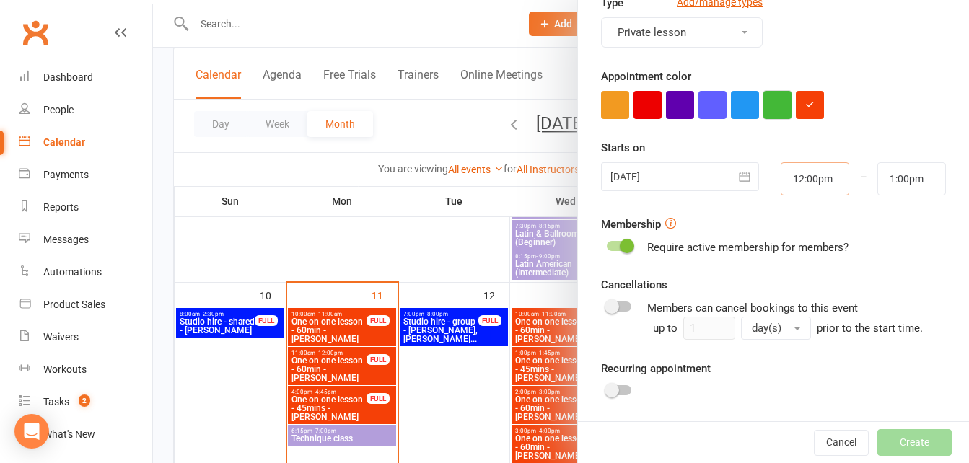
scroll to position [216, 0]
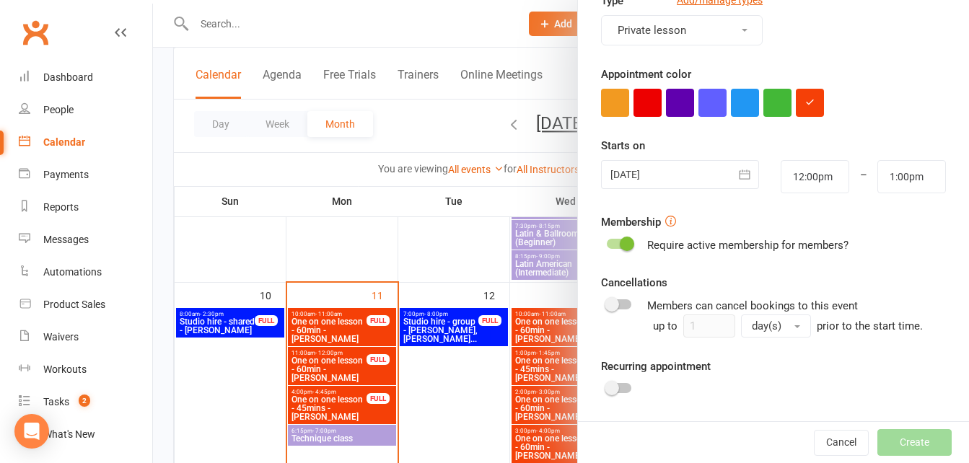
click at [613, 250] on switch at bounding box center [619, 245] width 36 height 17
click at [620, 242] on span at bounding box center [627, 244] width 14 height 14
click at [607, 242] on input "checkbox" at bounding box center [607, 242] width 0 height 0
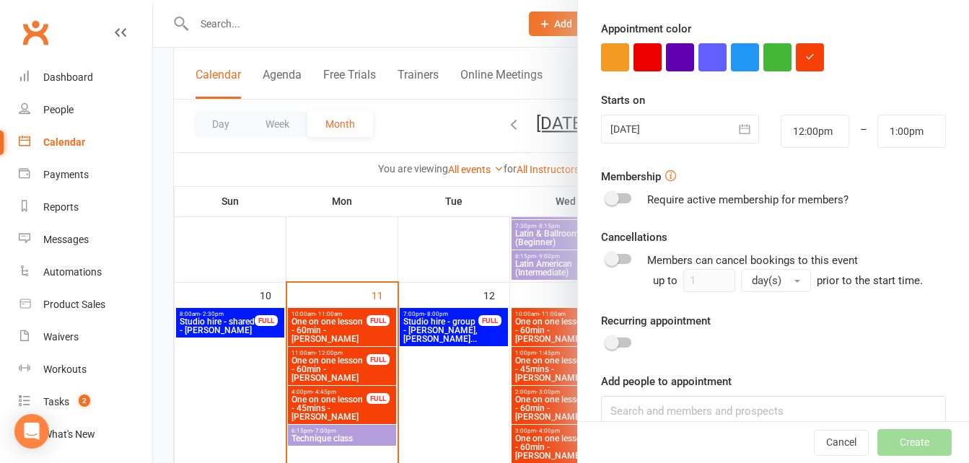
scroll to position [287, 0]
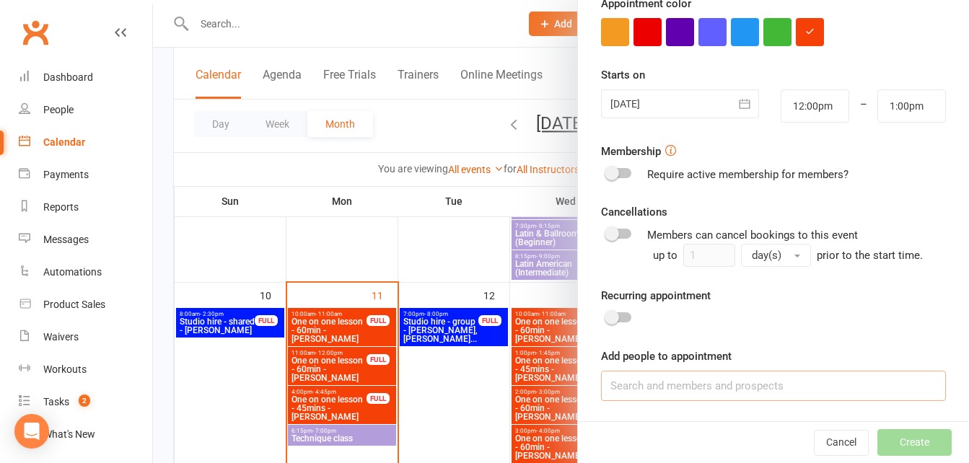
click at [675, 385] on input at bounding box center [773, 386] width 345 height 30
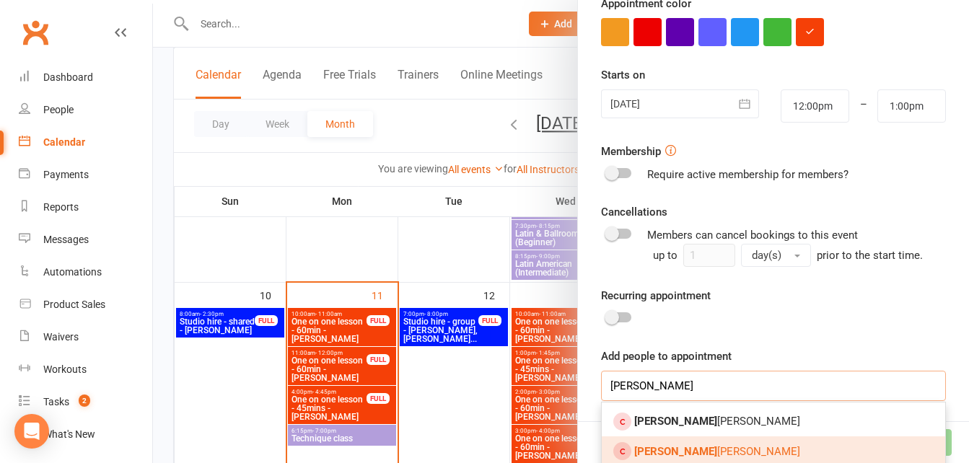
type input "[PERSON_NAME]"
click at [670, 448] on span "[PERSON_NAME]" at bounding box center [717, 451] width 166 height 13
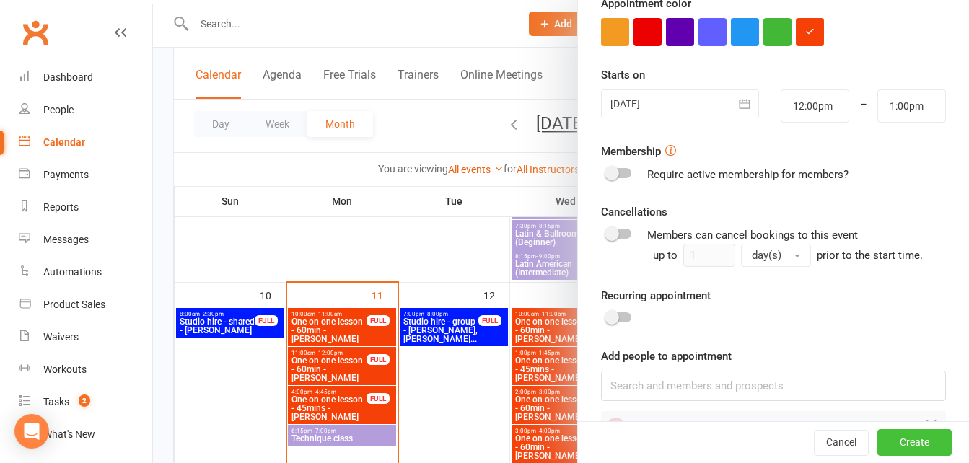
click at [877, 444] on button "Create" at bounding box center [914, 443] width 74 height 26
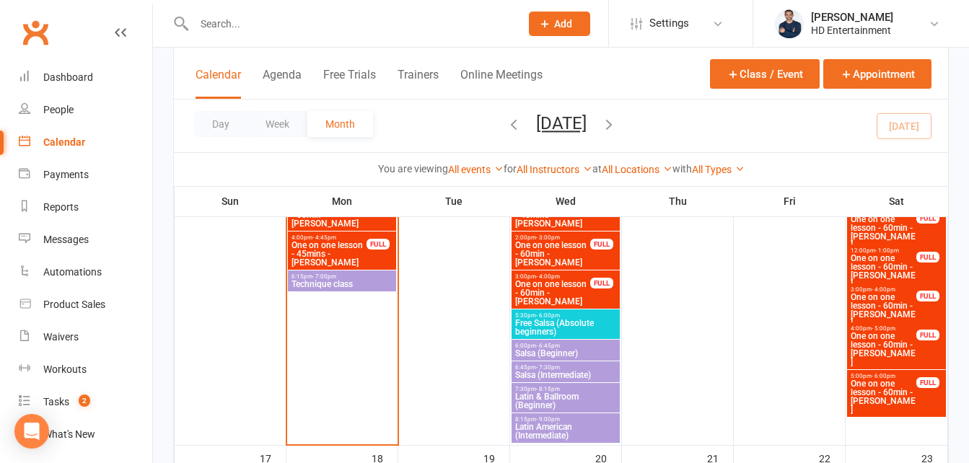
scroll to position [938, 0]
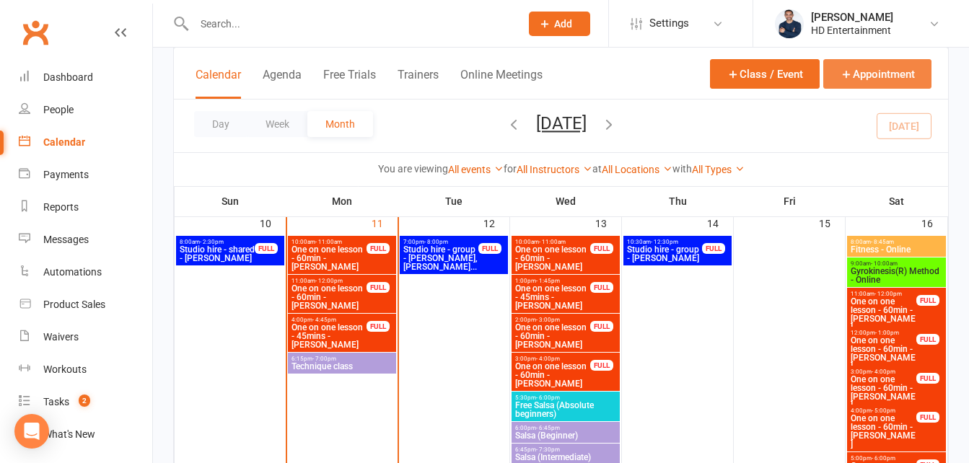
click at [871, 84] on button "Appointment" at bounding box center [877, 74] width 108 height 30
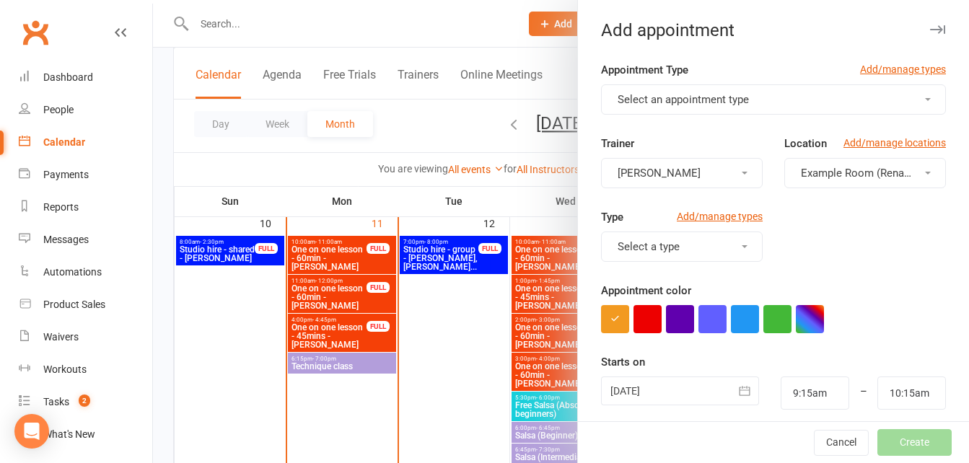
click at [774, 103] on button "Select an appointment type" at bounding box center [773, 99] width 345 height 30
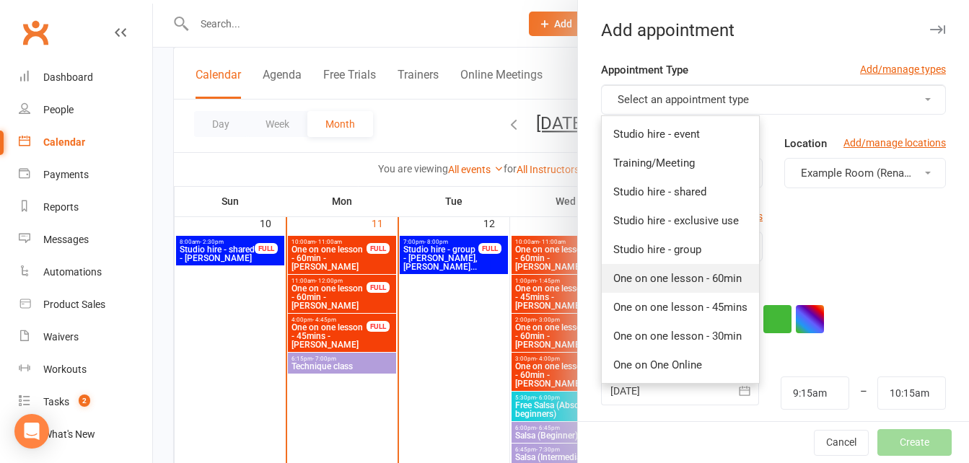
click at [720, 277] on span "One on one lesson - 60min" at bounding box center [677, 278] width 128 height 13
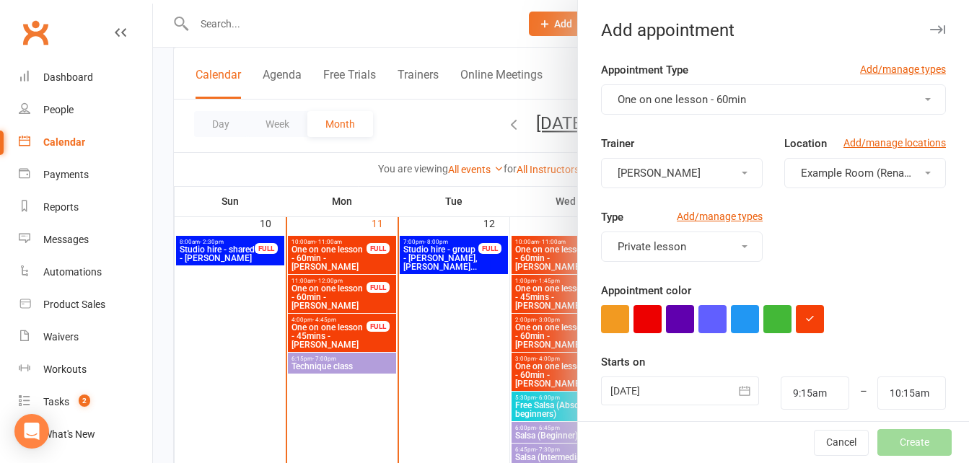
click at [806, 172] on span "Example Room (Rename me!)" at bounding box center [872, 173] width 143 height 13
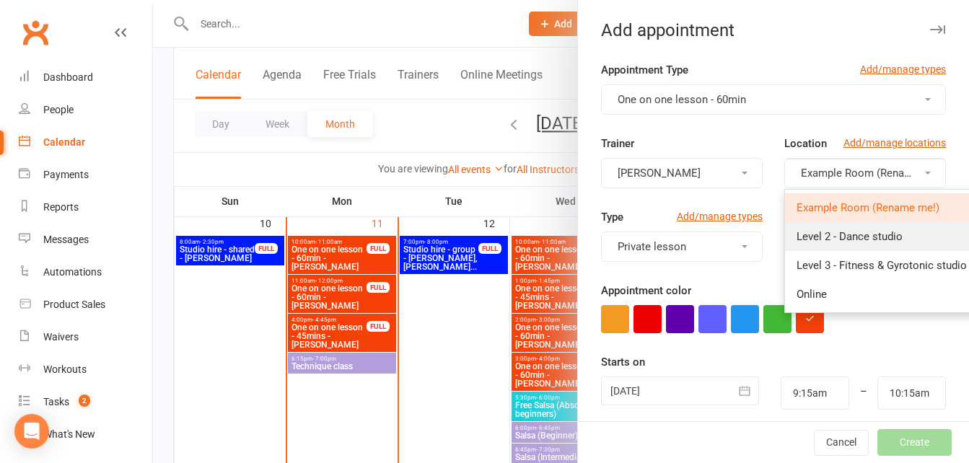
click at [811, 234] on span "Level 2 - Dance studio" at bounding box center [849, 236] width 106 height 13
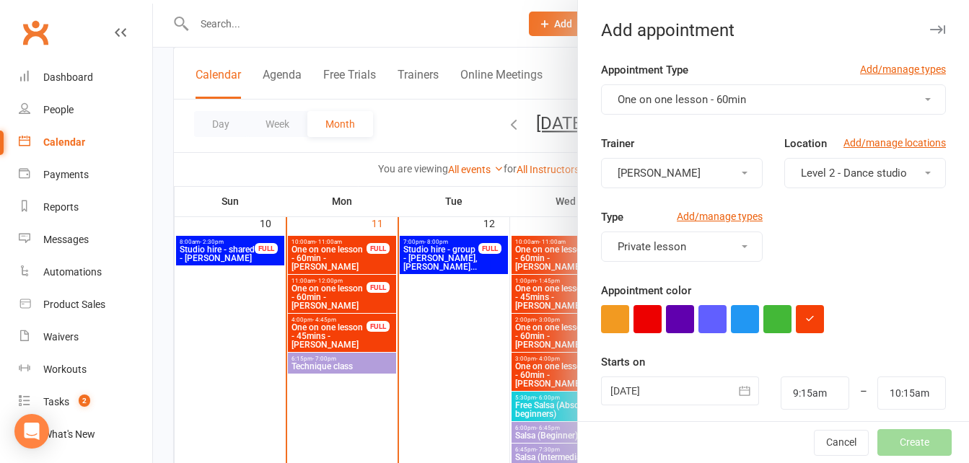
click at [656, 389] on div at bounding box center [680, 390] width 158 height 29
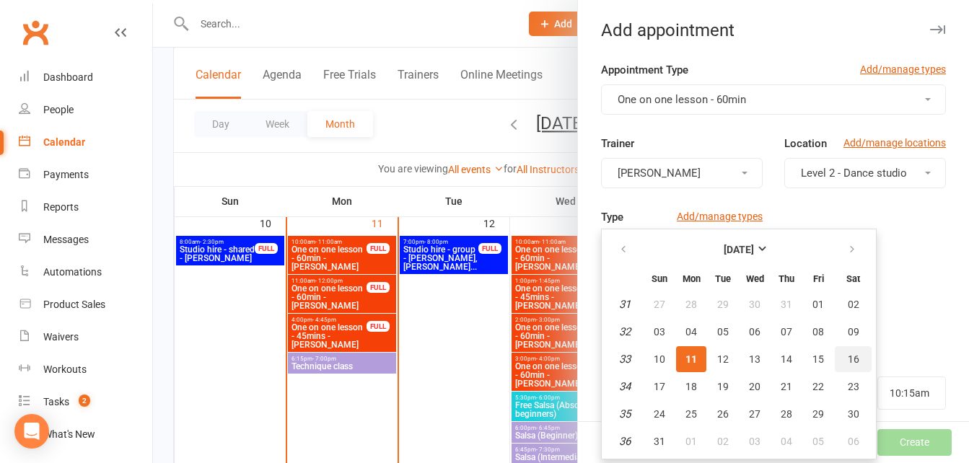
click at [847, 356] on span "16" at bounding box center [853, 359] width 12 height 12
type input "[DATE]"
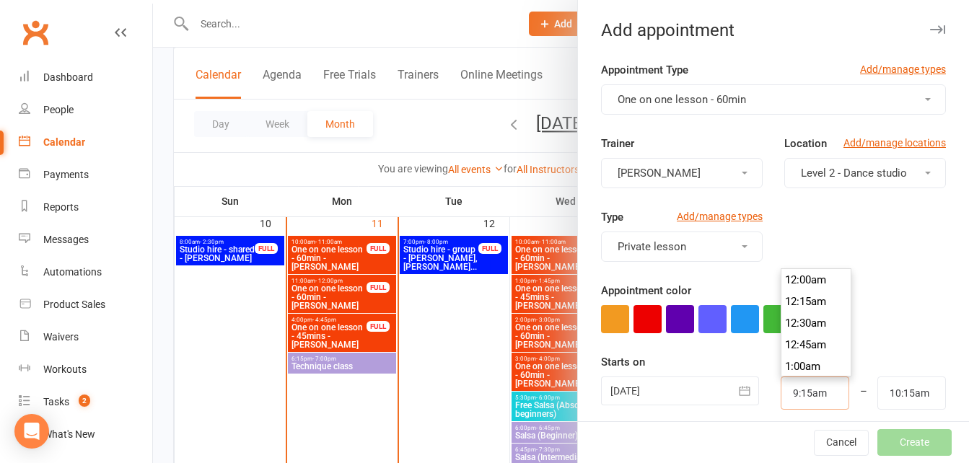
click at [810, 389] on input "9:15am" at bounding box center [814, 392] width 69 height 33
type input "1:00pm"
type input "2:00pm"
click at [797, 337] on li "1:00pm" at bounding box center [815, 338] width 69 height 22
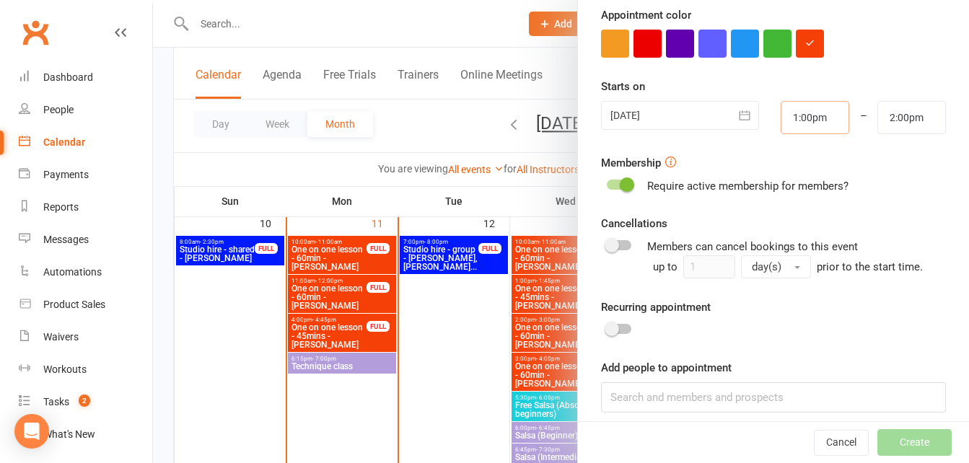
scroll to position [287, 0]
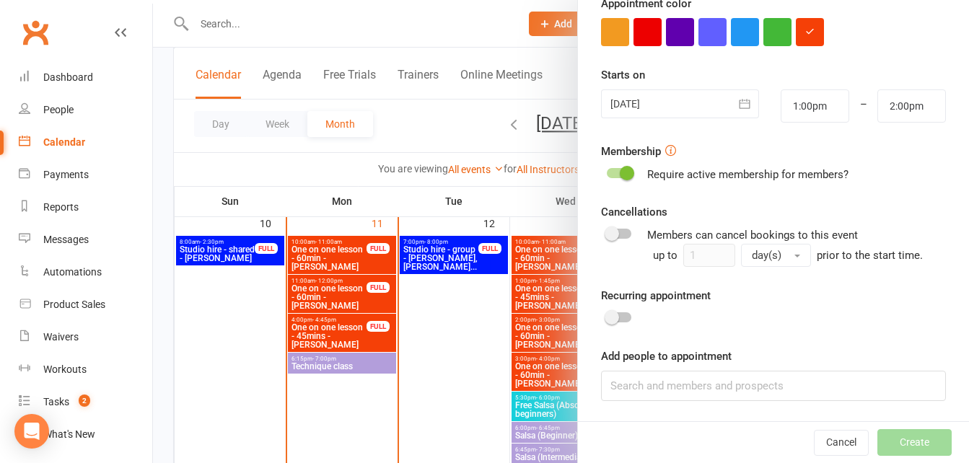
click at [621, 169] on span at bounding box center [627, 173] width 14 height 14
click at [607, 171] on input "checkbox" at bounding box center [607, 171] width 0 height 0
click at [675, 374] on input at bounding box center [773, 386] width 345 height 30
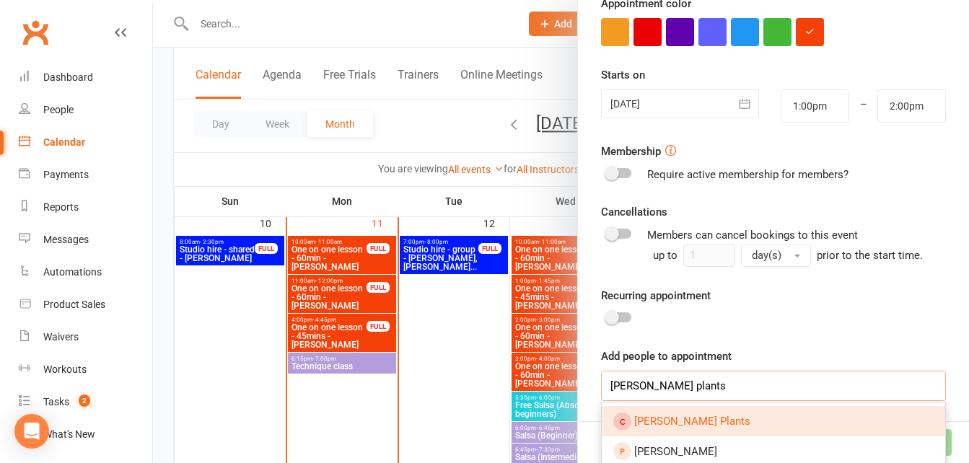
type input "[PERSON_NAME] plants"
click at [682, 421] on span "[PERSON_NAME] Plants" at bounding box center [692, 421] width 116 height 13
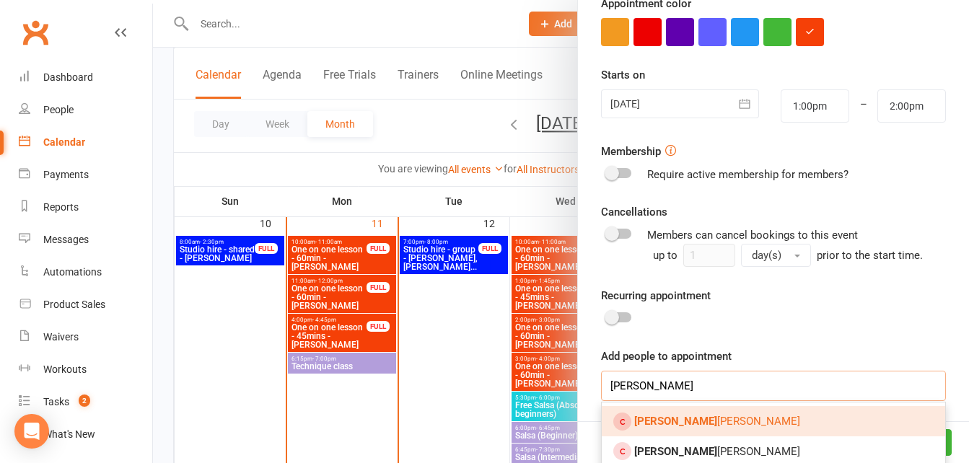
type input "[PERSON_NAME]"
click at [682, 418] on span "[PERSON_NAME]" at bounding box center [717, 421] width 166 height 13
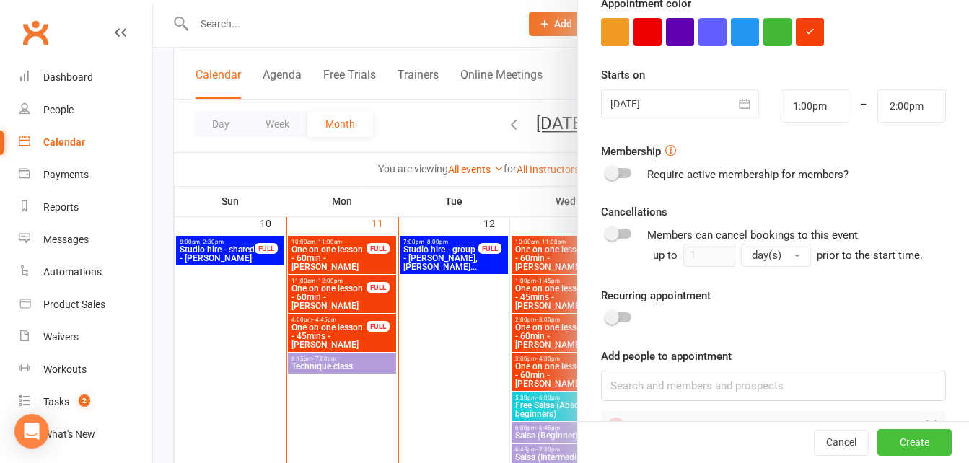
click at [877, 436] on button "Create" at bounding box center [914, 443] width 74 height 26
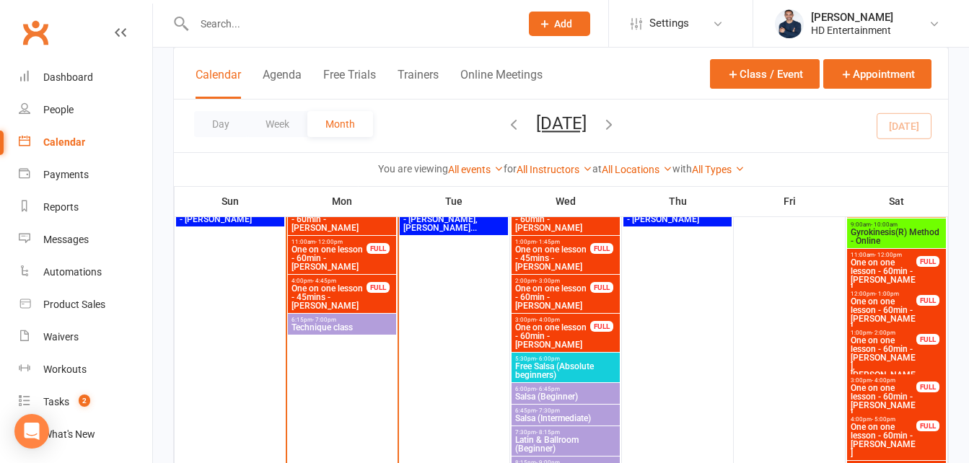
scroll to position [1010, 0]
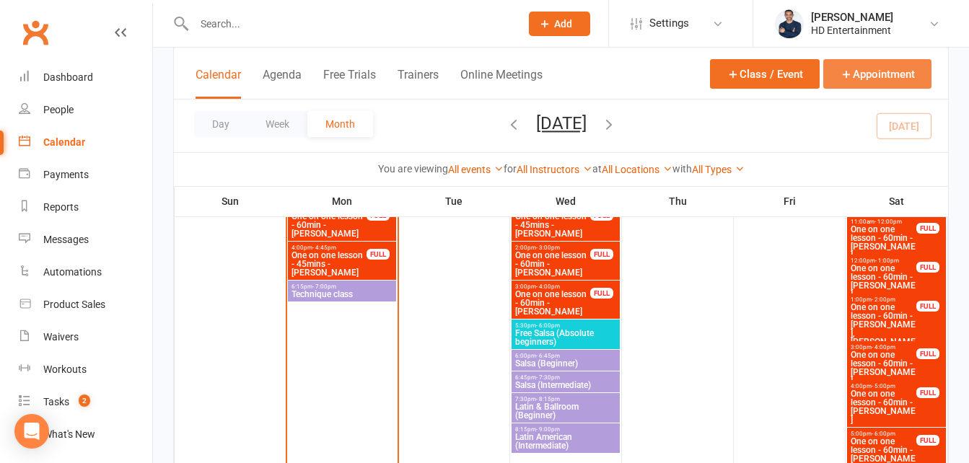
click at [869, 79] on button "Appointment" at bounding box center [877, 74] width 108 height 30
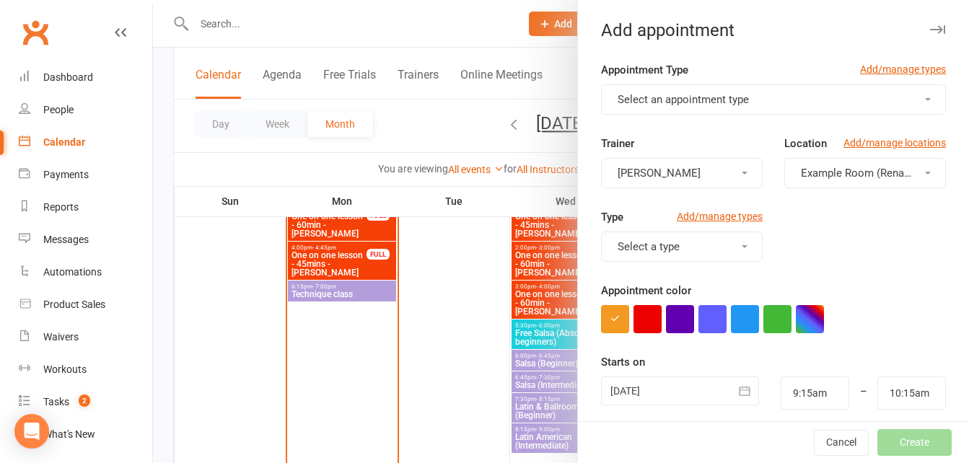
click at [855, 92] on button "Select an appointment type" at bounding box center [773, 99] width 345 height 30
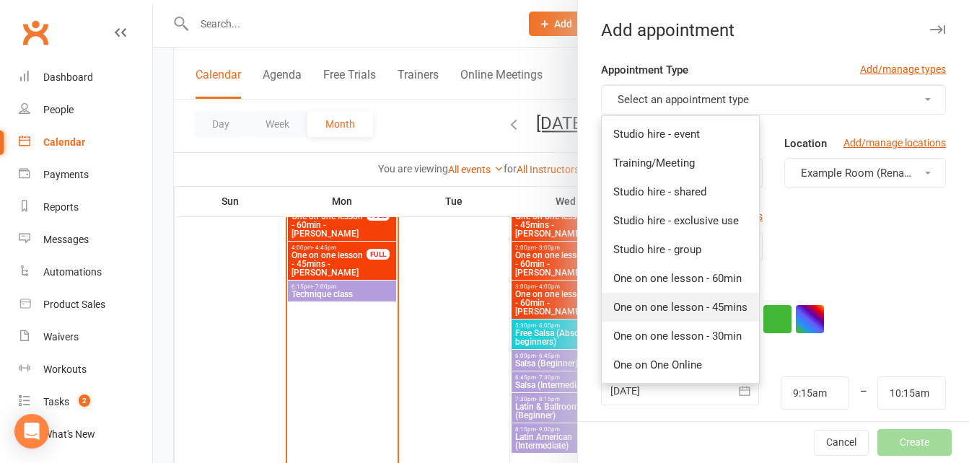
click at [684, 304] on span "One on one lesson - 45mins" at bounding box center [680, 307] width 134 height 13
type input "10:00am"
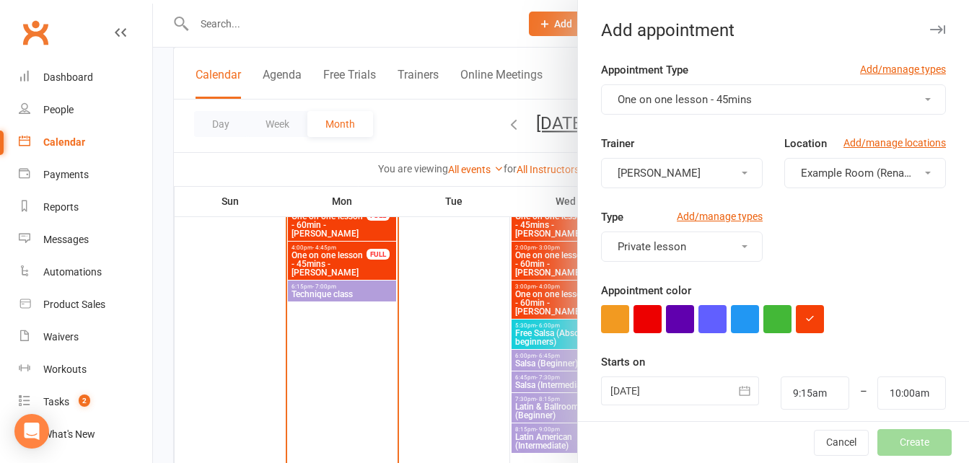
click at [801, 180] on button "Example Room (Rename me!)" at bounding box center [865, 173] width 162 height 30
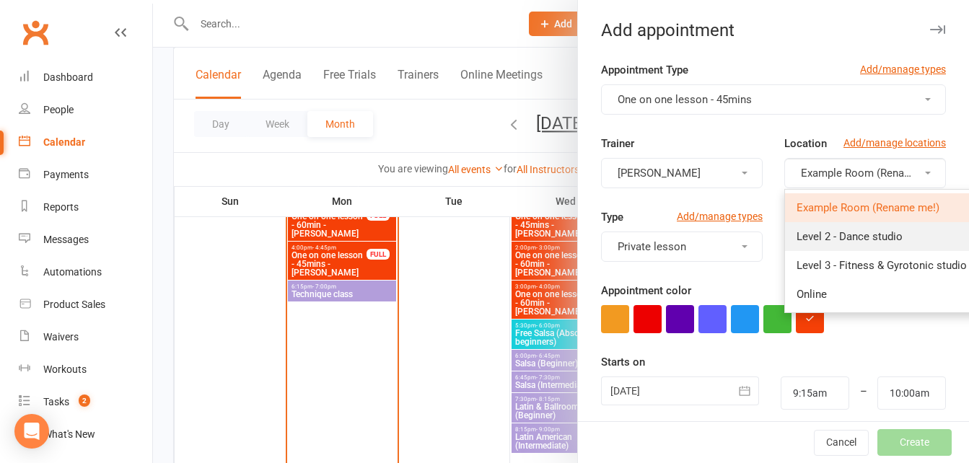
click at [804, 237] on span "Level 2 - Dance studio" at bounding box center [849, 236] width 106 height 13
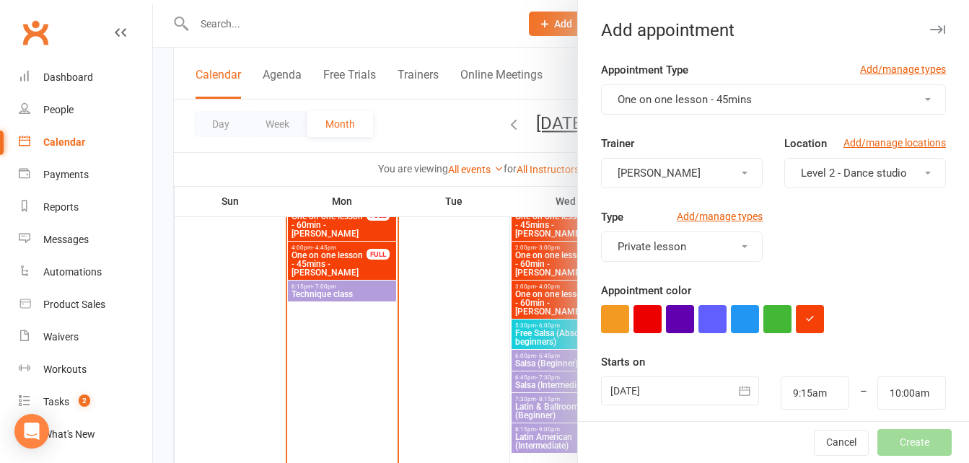
click at [638, 397] on div at bounding box center [680, 390] width 158 height 29
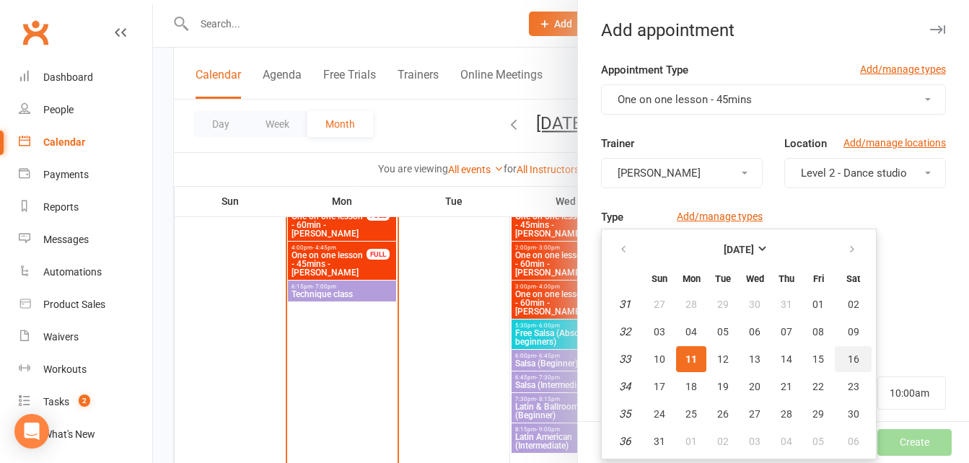
click at [847, 359] on span "16" at bounding box center [853, 359] width 12 height 12
type input "[DATE]"
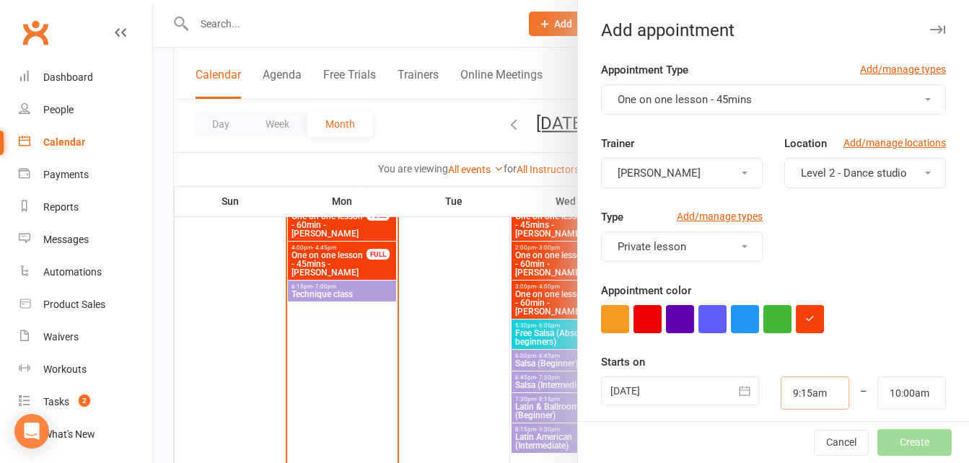
click at [798, 389] on input "9:15am" at bounding box center [814, 392] width 69 height 33
type input "2:00pm"
click at [796, 341] on li "2:00pm" at bounding box center [815, 352] width 69 height 22
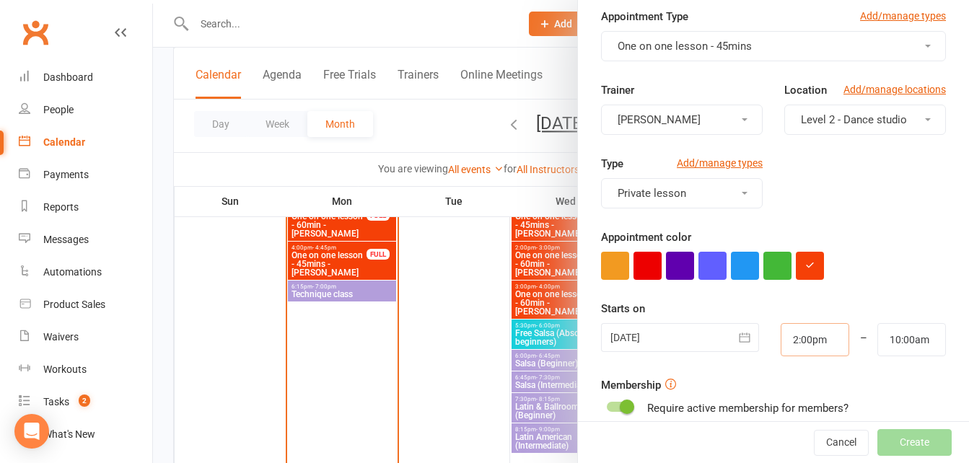
scroll to position [144, 0]
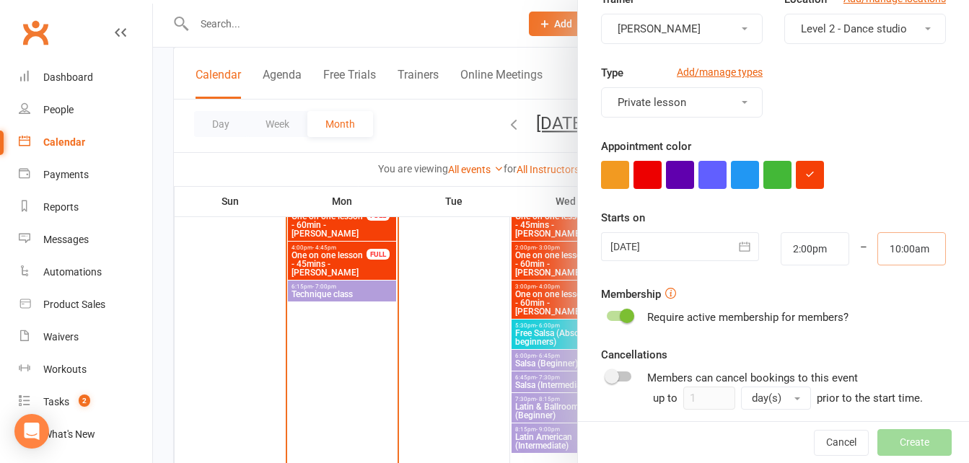
click at [877, 237] on input "10:00am" at bounding box center [911, 248] width 69 height 33
type input "2:45pm"
click at [889, 344] on li "2:45pm" at bounding box center [912, 349] width 69 height 22
click at [620, 317] on span at bounding box center [627, 316] width 14 height 14
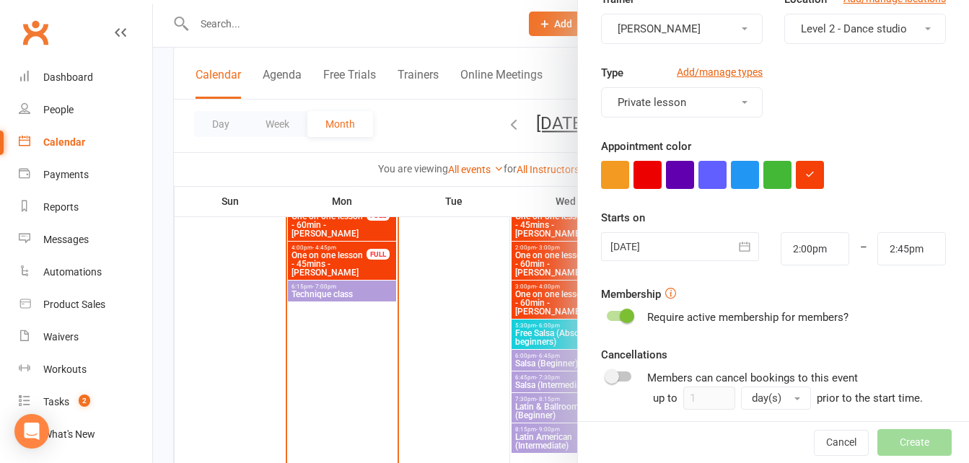
click at [607, 314] on input "checkbox" at bounding box center [607, 314] width 0 height 0
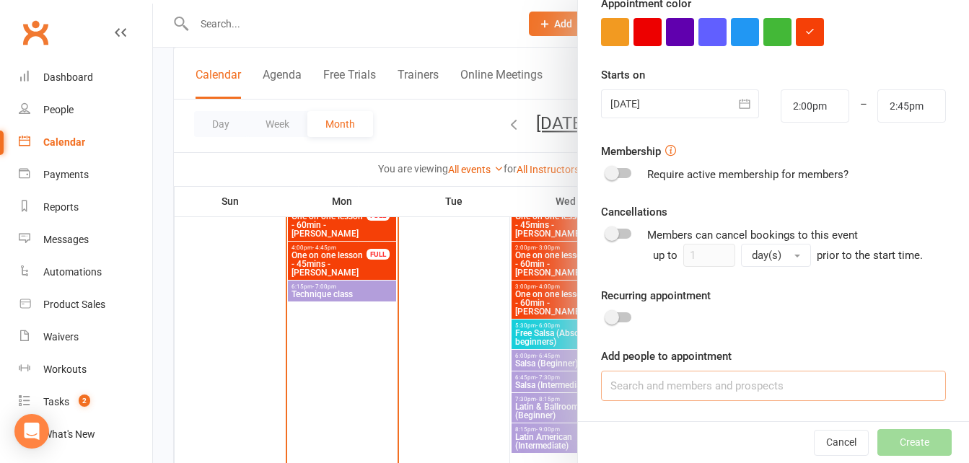
click at [658, 379] on input at bounding box center [773, 386] width 345 height 30
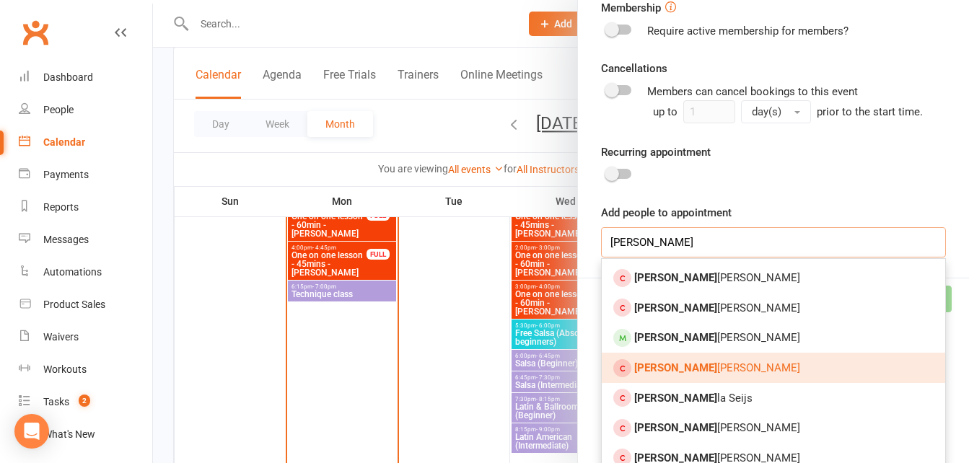
scroll to position [431, 0]
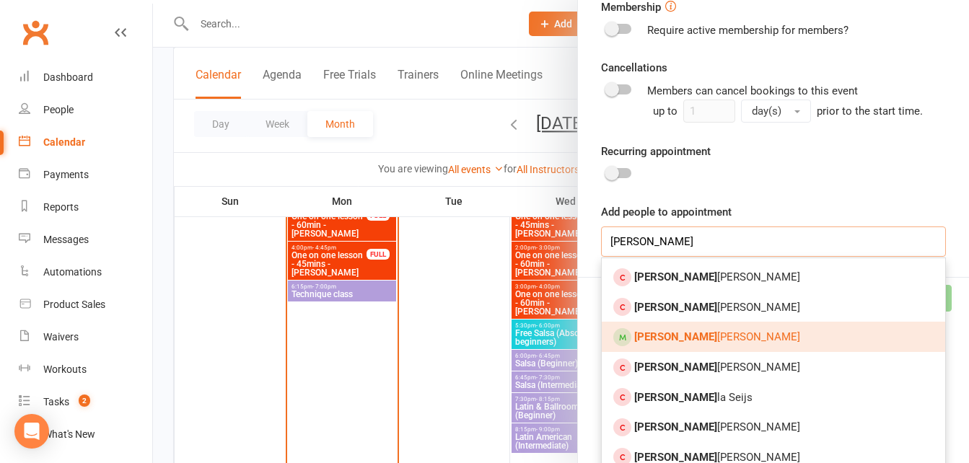
type input "[PERSON_NAME]"
click at [655, 333] on strong "[PERSON_NAME]" at bounding box center [675, 336] width 83 height 13
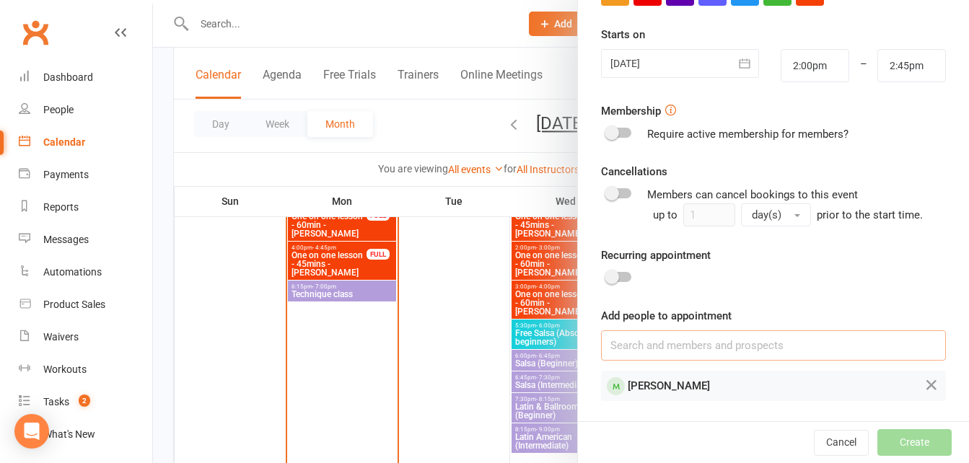
scroll to position [327, 0]
click at [877, 446] on button "Create" at bounding box center [914, 442] width 74 height 26
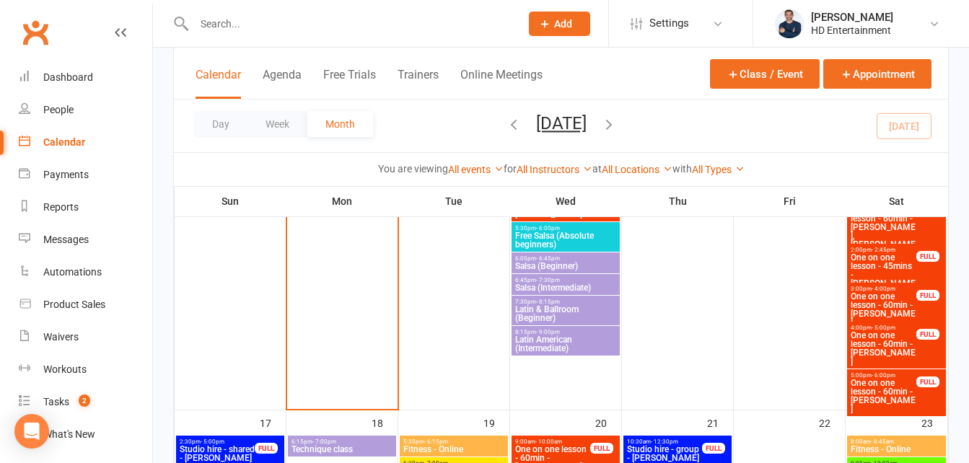
scroll to position [1082, 0]
